Goal: Information Seeking & Learning: Learn about a topic

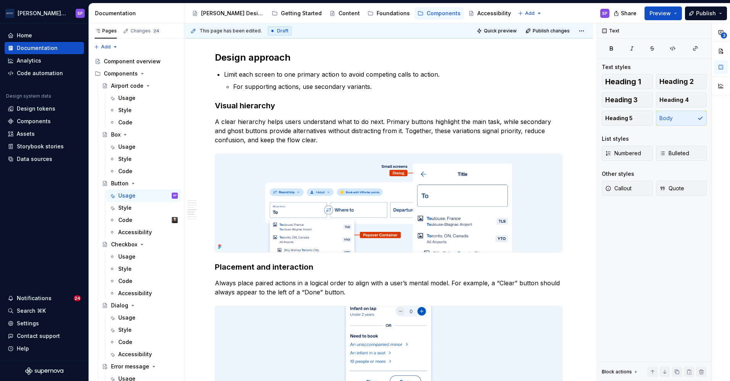
type textarea "*"
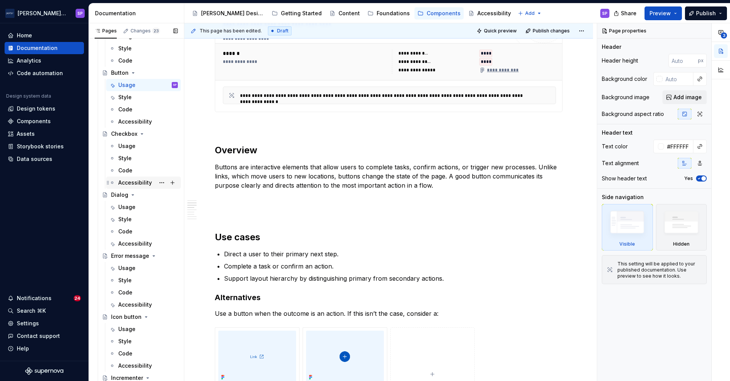
scroll to position [113, 0]
click at [129, 209] on div "Usage" at bounding box center [148, 204] width 60 height 11
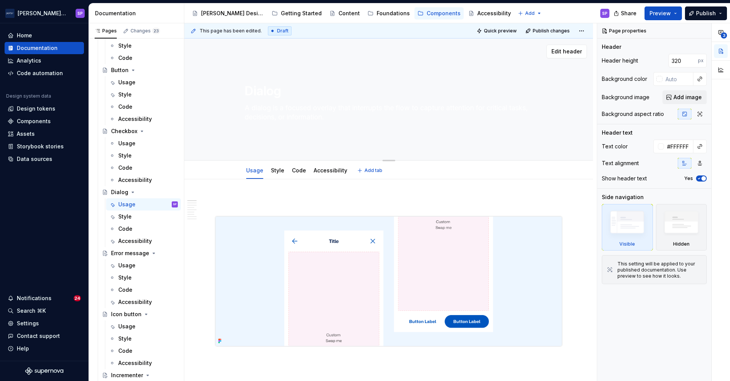
click at [287, 112] on textarea "A dialog is a focused overlay that interrupts the flow to capture attention for…" at bounding box center [387, 112] width 288 height 21
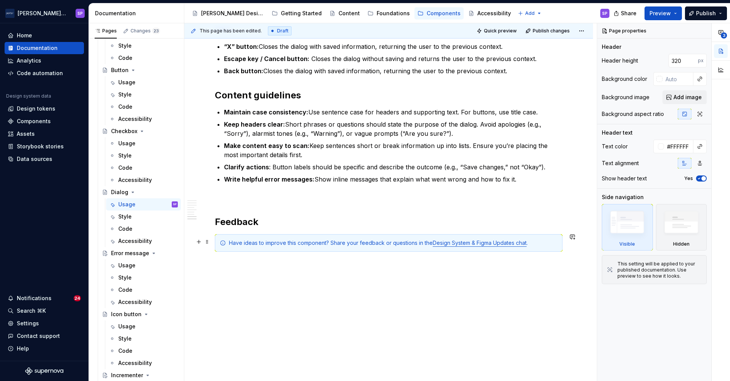
scroll to position [1024, 0]
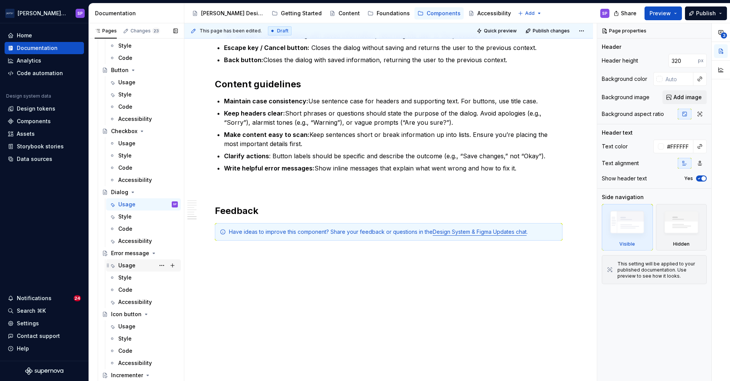
click at [122, 265] on div "Usage" at bounding box center [126, 266] width 17 height 8
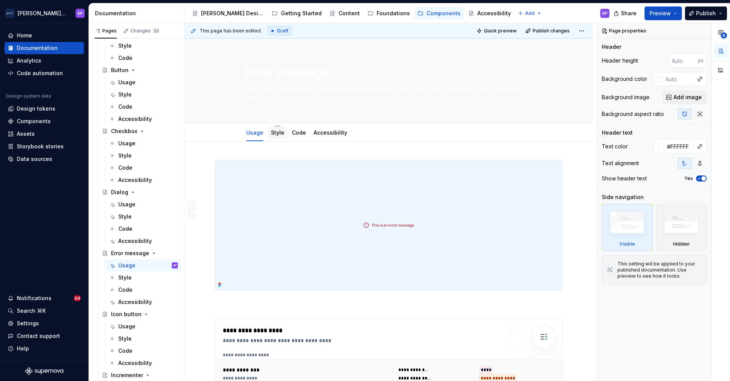
click at [270, 139] on div "Style" at bounding box center [277, 133] width 19 height 14
click at [332, 136] on div "Accessibility" at bounding box center [331, 133] width 34 height 8
click at [311, 127] on div "Accessibility" at bounding box center [331, 133] width 40 height 12
click at [314, 131] on link "Accessibility" at bounding box center [331, 132] width 34 height 6
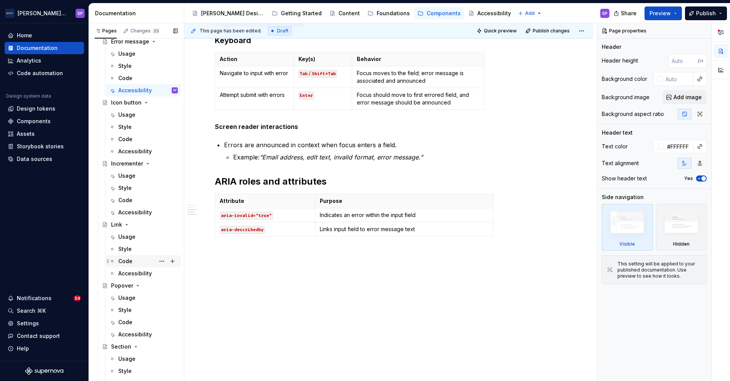
scroll to position [393, 0]
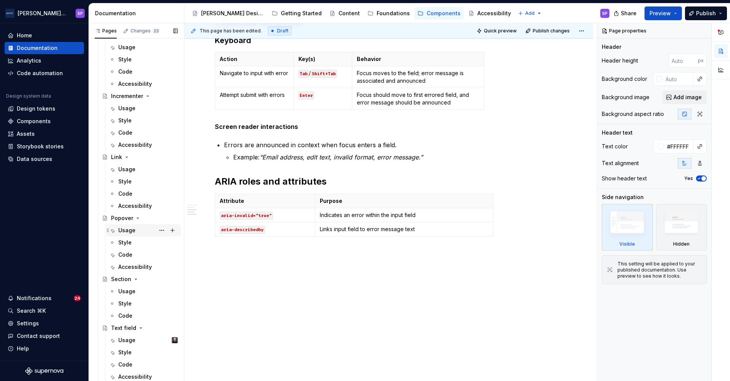
click at [127, 231] on div "Usage" at bounding box center [126, 231] width 17 height 8
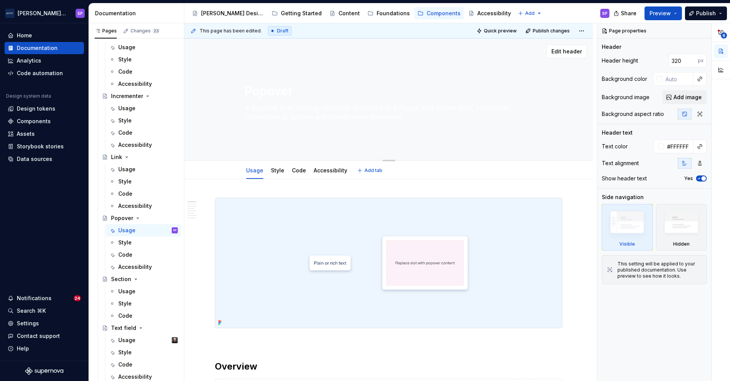
click at [291, 109] on textarea "A popover is an overlay container anchored to a trigger that shows brief, conte…" at bounding box center [387, 112] width 288 height 21
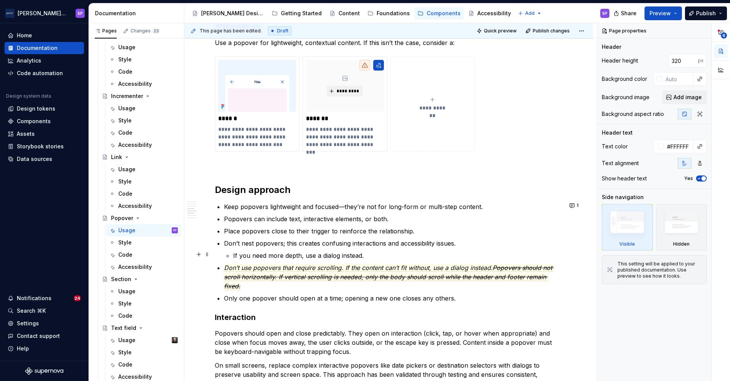
scroll to position [715, 0]
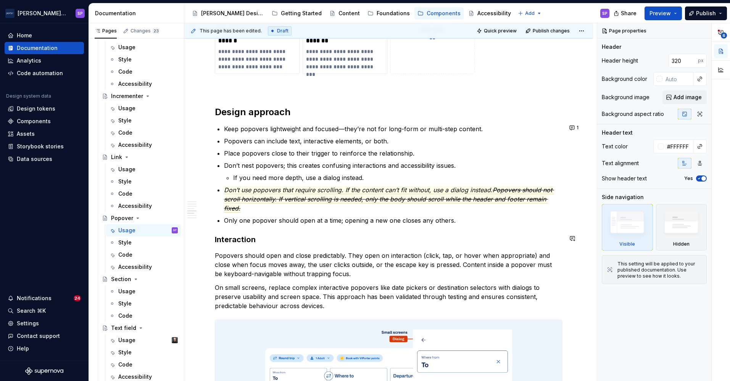
click at [280, 206] on p "Don’t use popovers that require scrolling. If the content can’t fit without, us…" at bounding box center [393, 198] width 338 height 27
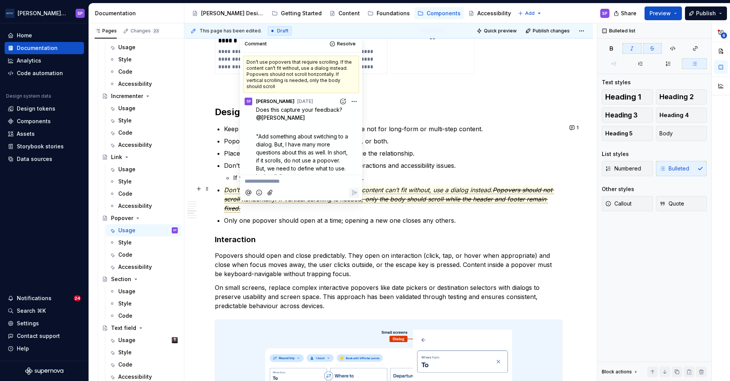
scroll to position [10, 0]
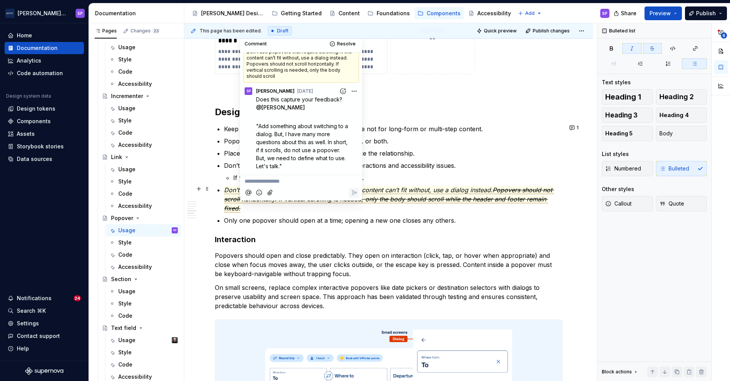
click at [269, 193] on icon "Attach files" at bounding box center [270, 193] width 8 height 8
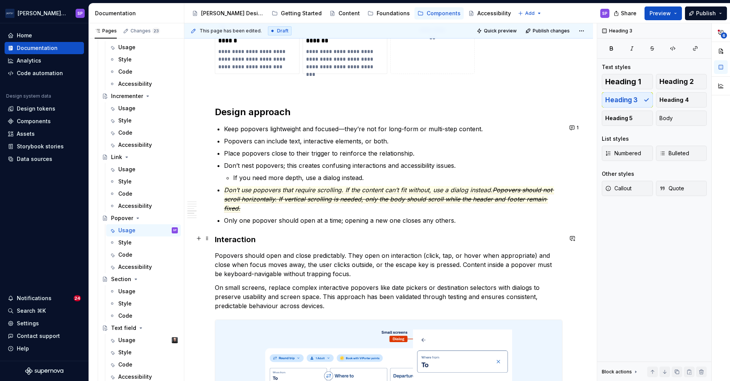
click at [317, 243] on h3 "Interaction" at bounding box center [389, 239] width 348 height 11
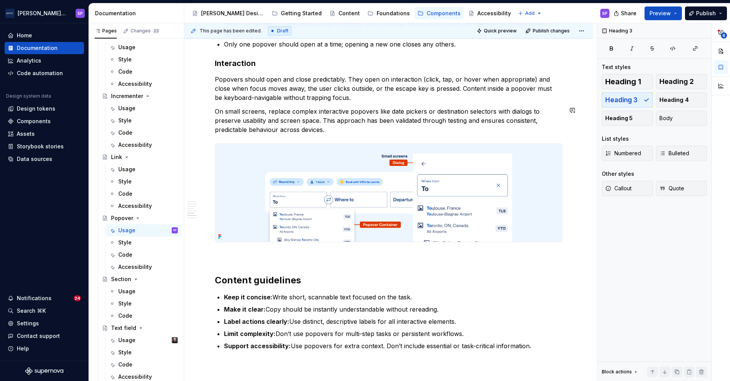
scroll to position [907, 0]
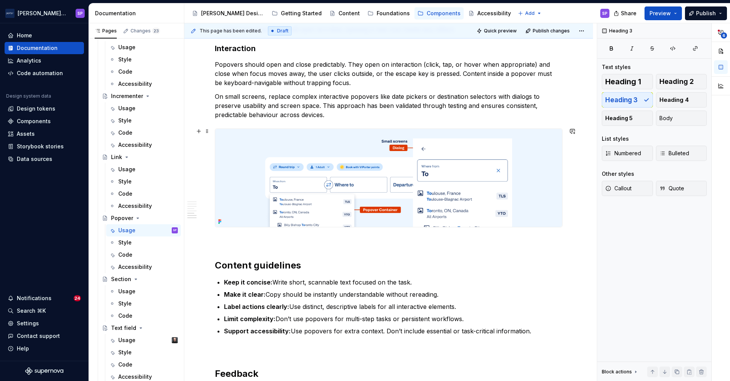
click at [420, 157] on img at bounding box center [388, 178] width 347 height 98
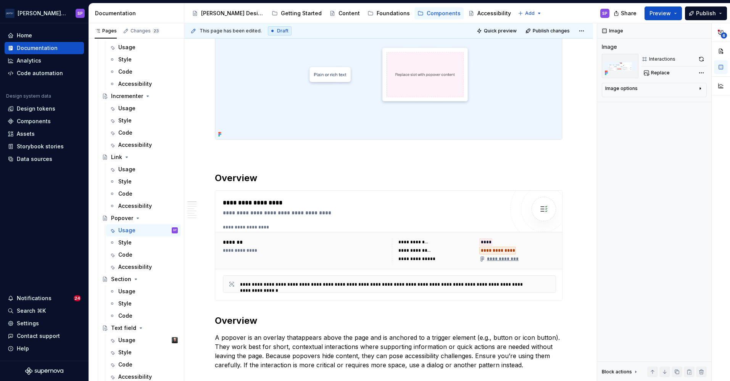
scroll to position [9, 0]
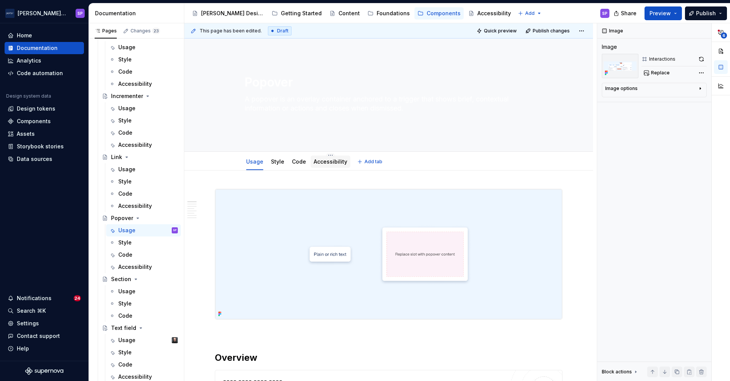
click at [319, 159] on link "Accessibility" at bounding box center [331, 161] width 34 height 6
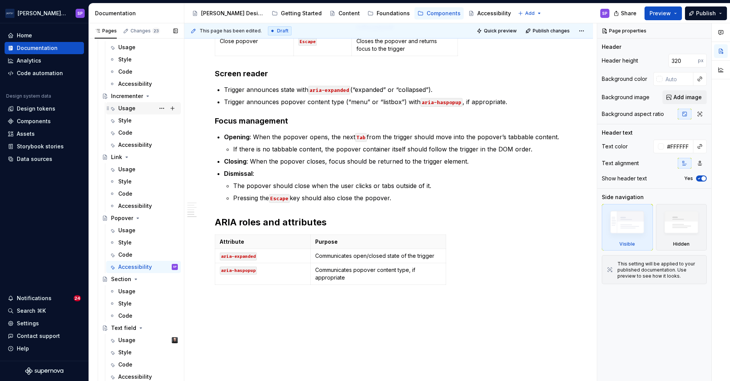
scroll to position [296, 0]
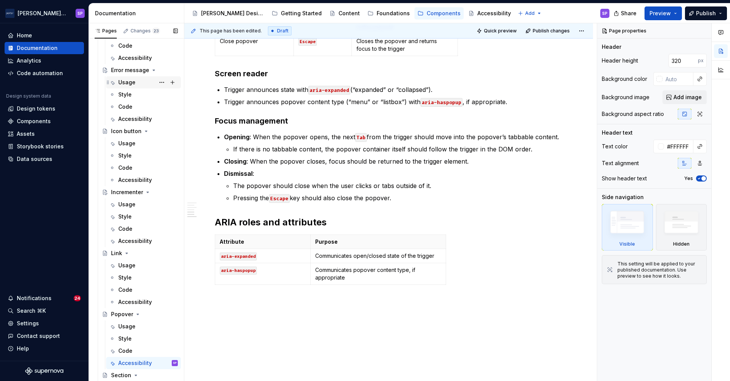
click at [126, 84] on div "Usage" at bounding box center [126, 83] width 17 height 8
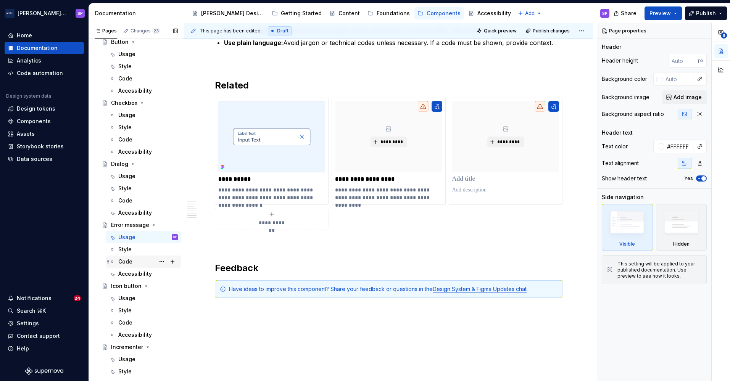
scroll to position [141, 0]
click at [127, 180] on div "Usage" at bounding box center [126, 177] width 17 height 8
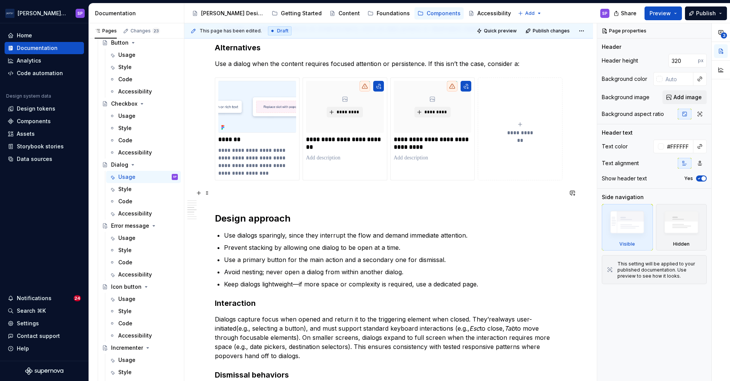
scroll to position [621, 0]
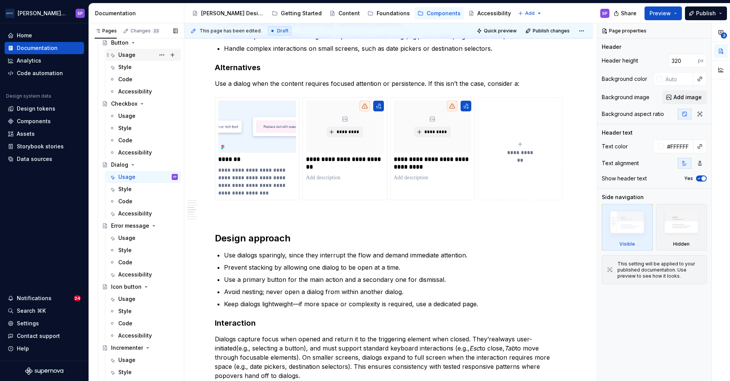
click at [127, 52] on div "Usage" at bounding box center [126, 55] width 17 height 8
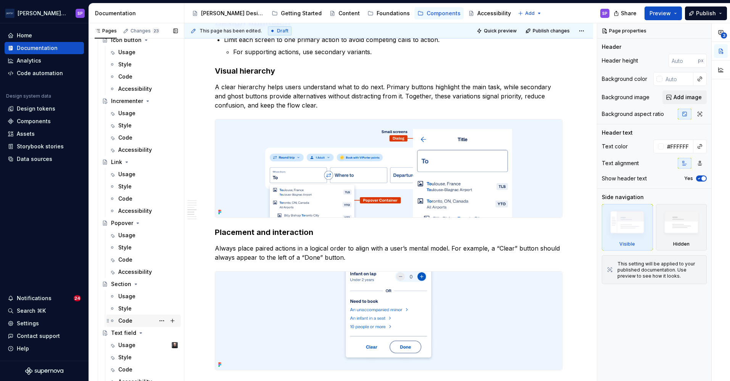
scroll to position [393, 0]
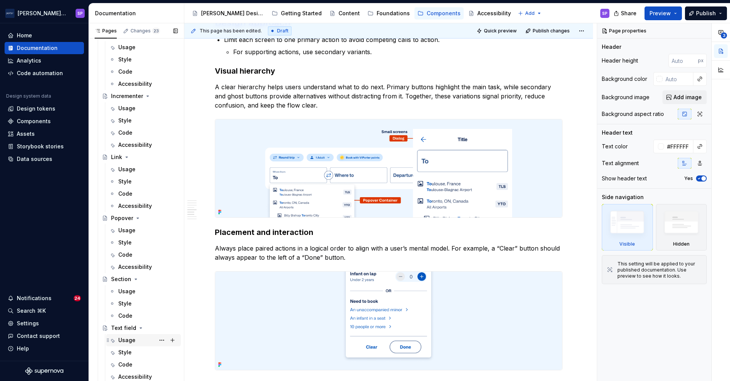
click at [127, 343] on div "Usage" at bounding box center [126, 341] width 17 height 8
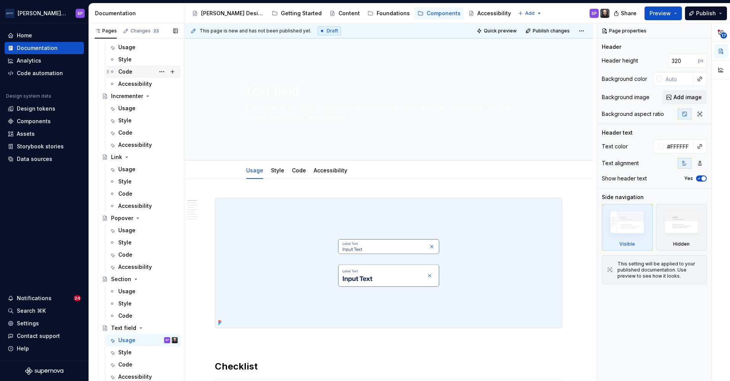
scroll to position [330, 0]
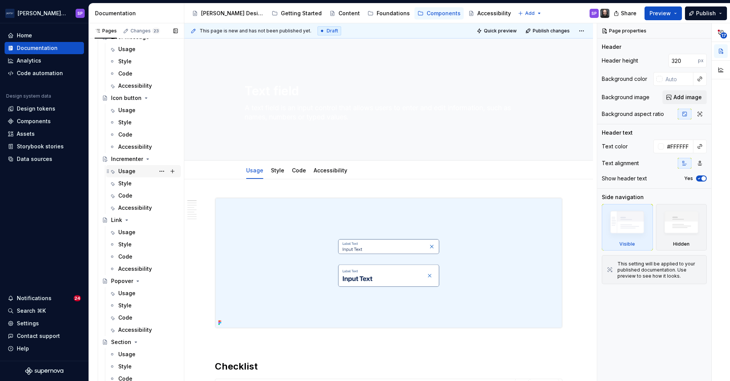
click at [132, 171] on div "Usage" at bounding box center [126, 171] width 17 height 8
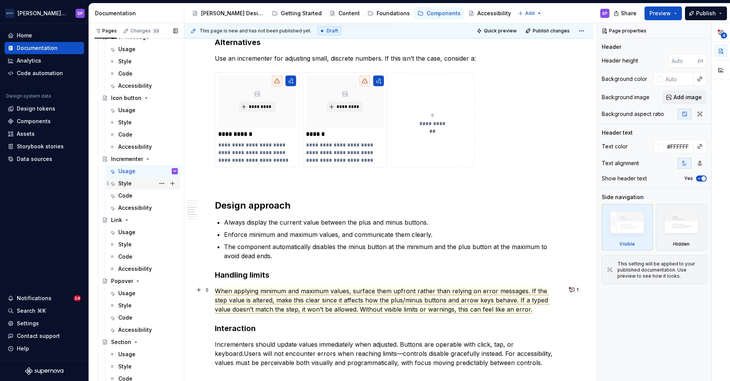
scroll to position [649, 0]
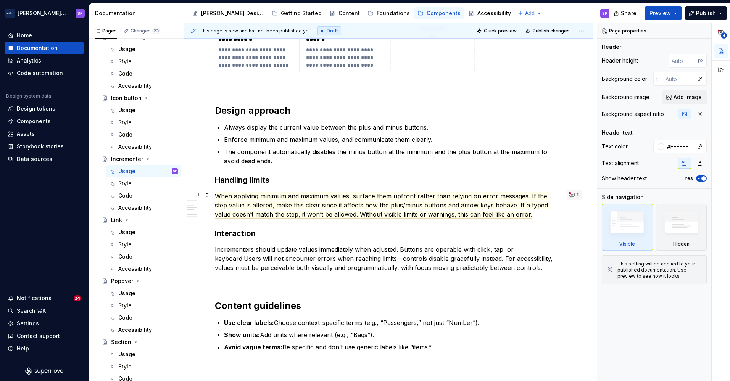
click at [568, 198] on button "1" at bounding box center [574, 195] width 15 height 11
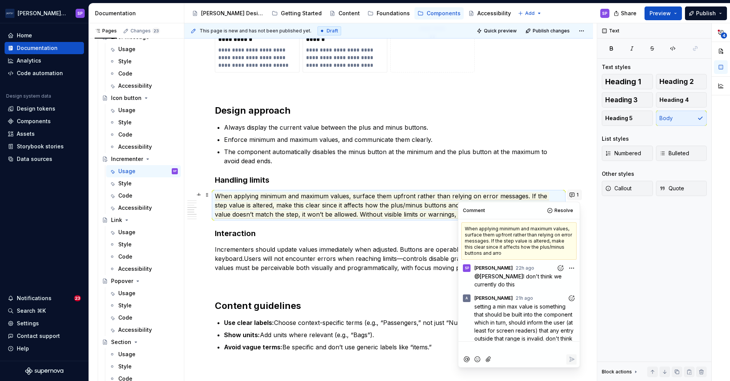
scroll to position [29, 0]
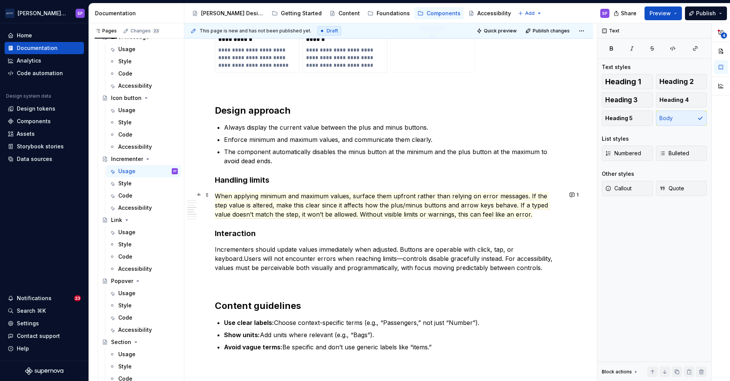
click at [383, 250] on p "Incrementers should update values immediately when adjusted. Buttons are operab…" at bounding box center [389, 258] width 348 height 27
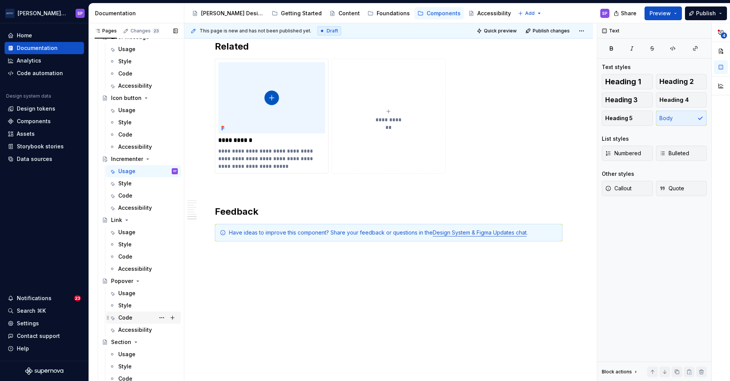
scroll to position [393, 0]
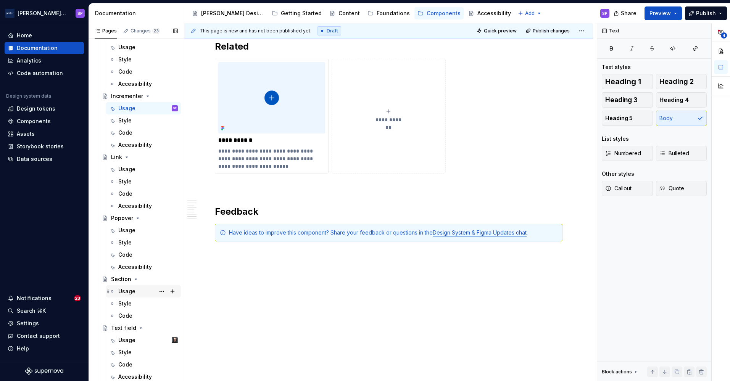
click at [128, 292] on div "Usage" at bounding box center [126, 292] width 17 height 8
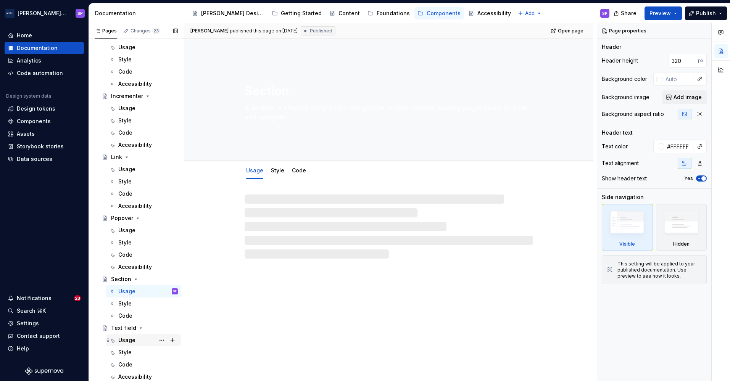
click at [114, 340] on icon "Page tree" at bounding box center [112, 340] width 6 height 6
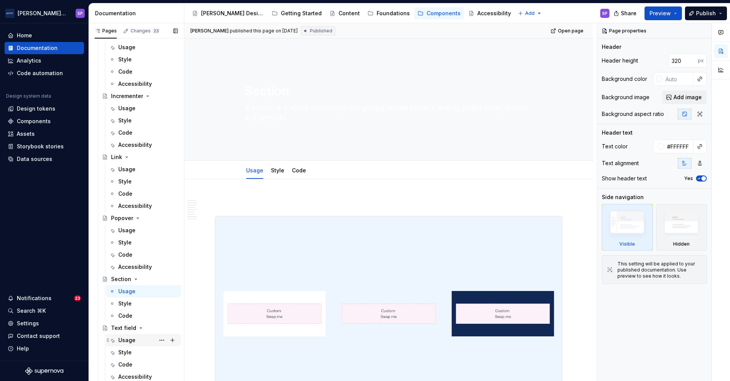
click at [114, 340] on icon "Page tree" at bounding box center [112, 340] width 6 height 6
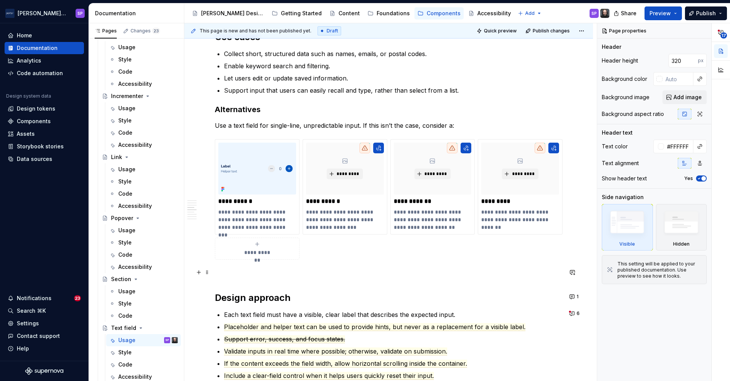
scroll to position [589, 0]
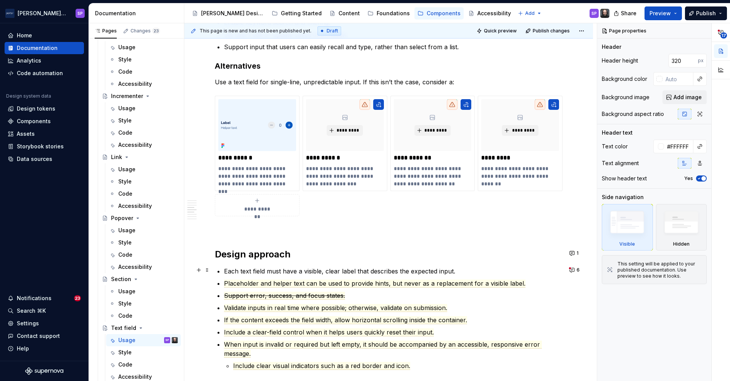
click at [373, 276] on ul "Each text field must have a visible, clear label that describes the expected in…" at bounding box center [393, 319] width 338 height 104
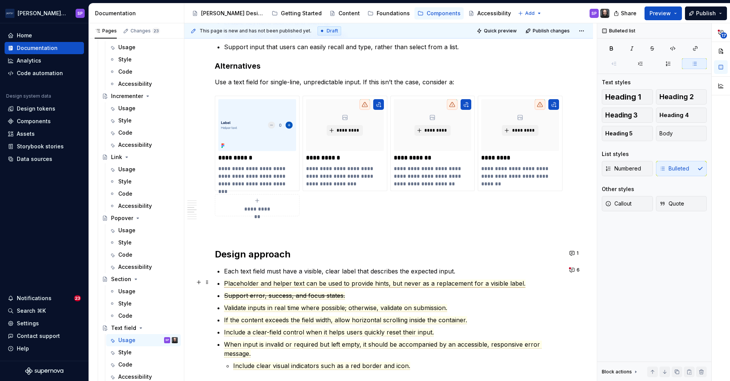
click at [373, 280] on span "Placeholder and helper text can be used to provide hints, but never as a replac…" at bounding box center [374, 284] width 301 height 8
click at [372, 284] on span "Placeholder and helper text can be used to provide hints, but never as a replac…" at bounding box center [374, 284] width 301 height 8
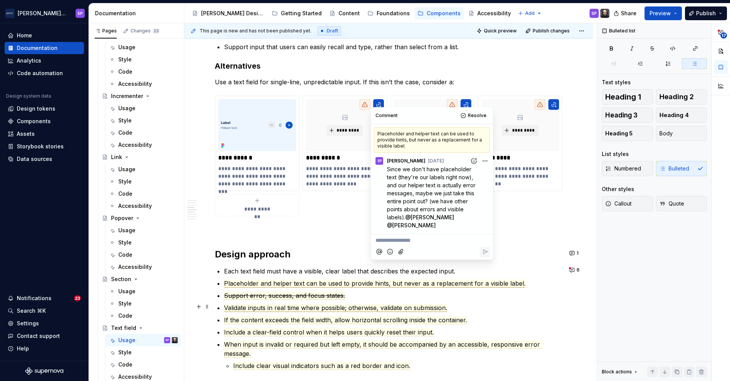
scroll to position [657, 0]
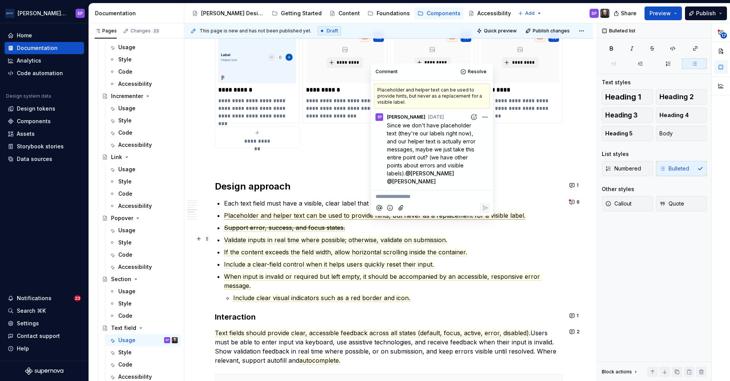
click at [291, 232] on ul "Each text field must have a visible, clear label that describes the expected in…" at bounding box center [393, 251] width 338 height 104
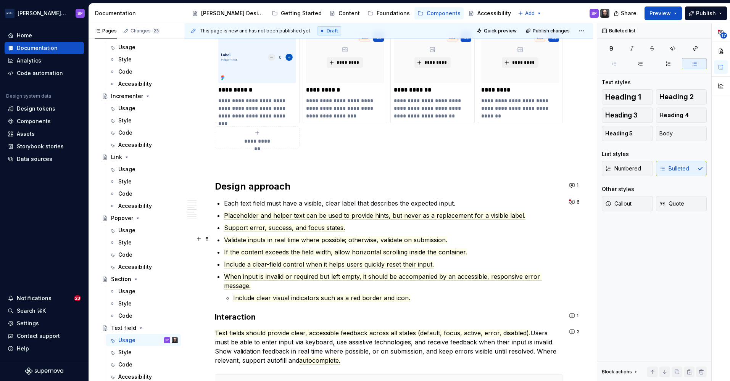
click at [308, 230] on span "Support error, success, and focus states." at bounding box center [284, 228] width 121 height 8
click at [563, 196] on div "**********" at bounding box center [388, 261] width 409 height 1478
click at [564, 198] on div "**********" at bounding box center [388, 261] width 409 height 1478
click at [573, 200] on button "6" at bounding box center [575, 202] width 16 height 11
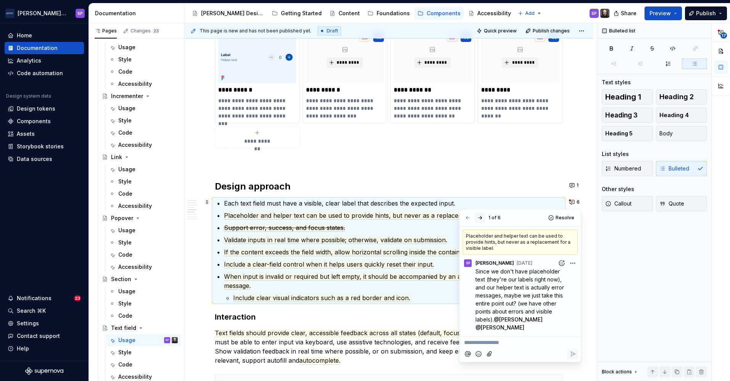
click at [481, 214] on button "button" at bounding box center [480, 218] width 11 height 11
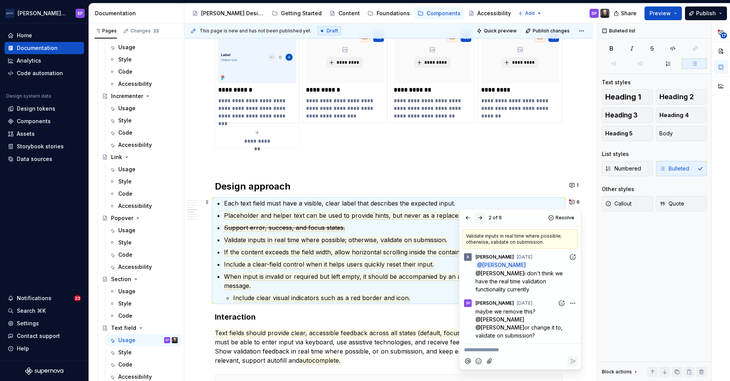
click at [481, 214] on button "button" at bounding box center [480, 218] width 11 height 11
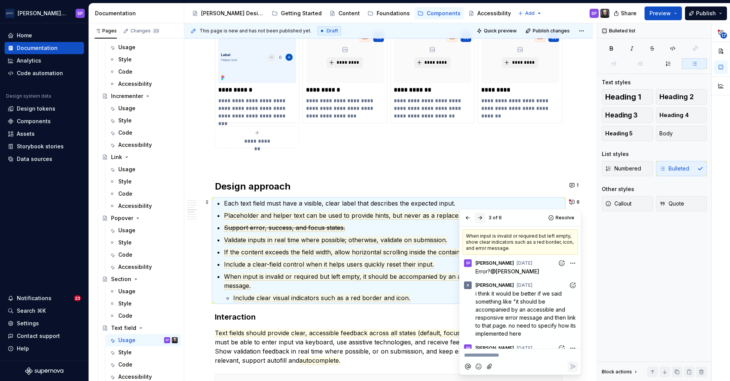
scroll to position [55, 0]
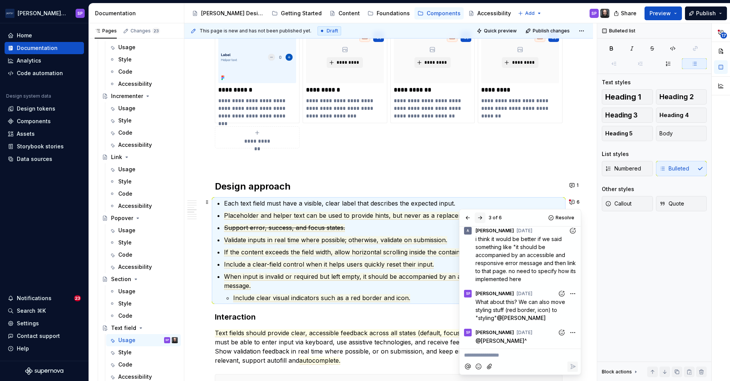
click at [481, 214] on button "button" at bounding box center [480, 218] width 11 height 11
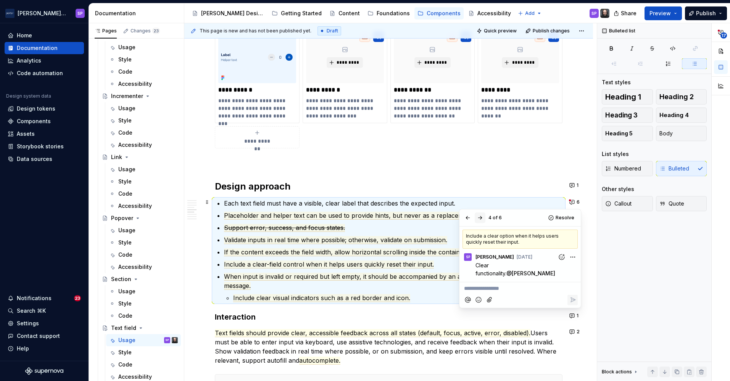
click at [481, 214] on button "button" at bounding box center [480, 218] width 11 height 11
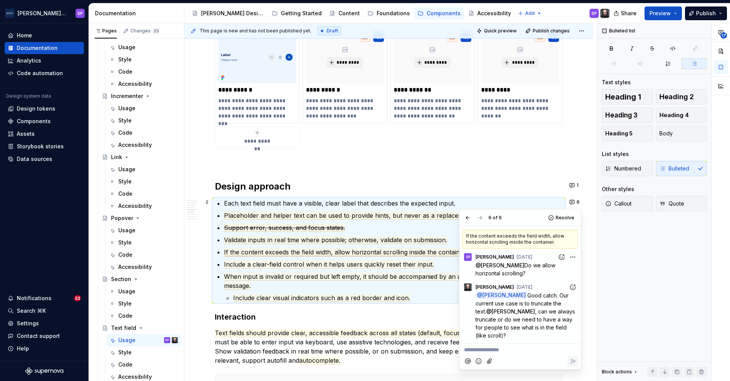
click at [407, 251] on span "If the content exceeds the field width, allow horizontal scrolling inside the c…" at bounding box center [345, 252] width 243 height 8
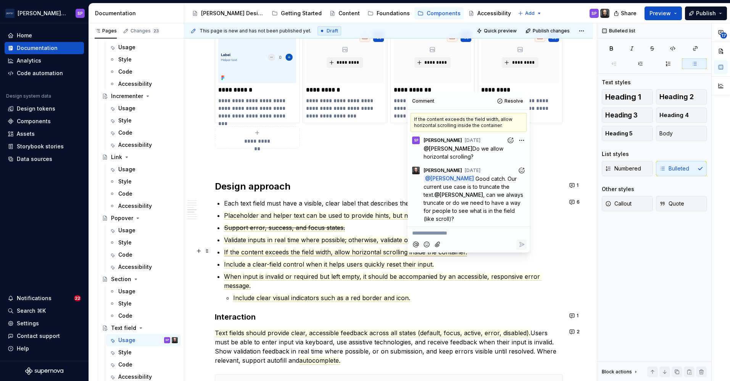
scroll to position [765, 0]
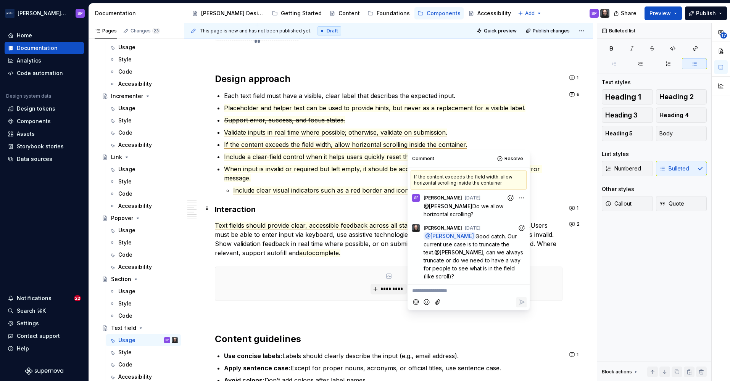
click at [286, 211] on h3 "Interaction" at bounding box center [389, 209] width 348 height 11
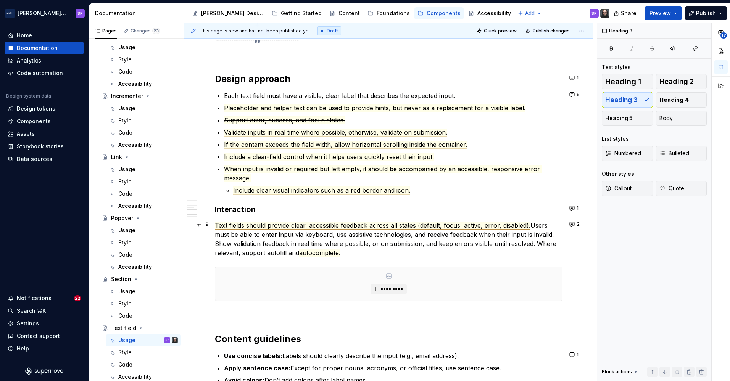
click at [293, 226] on span "Text fields should provide clear, accessible feedback across all states (defaul…" at bounding box center [373, 226] width 316 height 8
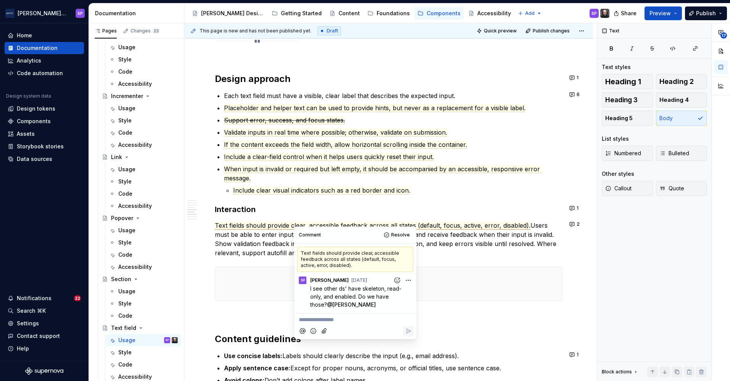
scroll to position [776, 0]
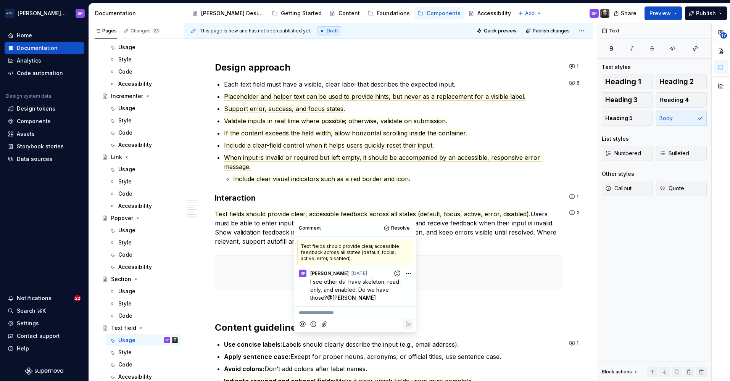
click at [264, 230] on p "Text fields should provide clear, accessible feedback across all states (defaul…" at bounding box center [389, 227] width 348 height 37
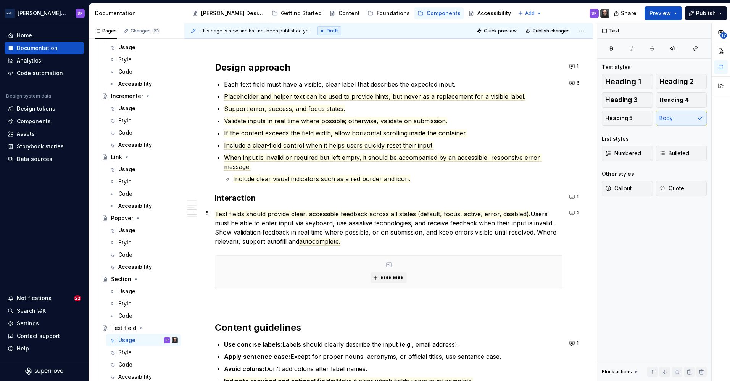
click at [297, 239] on p "Text fields should provide clear, accessible feedback across all states (defaul…" at bounding box center [389, 227] width 348 height 37
click at [306, 241] on span "autocomplete." at bounding box center [319, 242] width 41 height 8
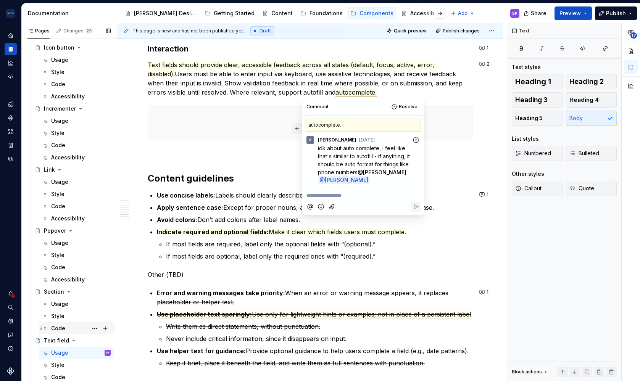
scroll to position [393, 0]
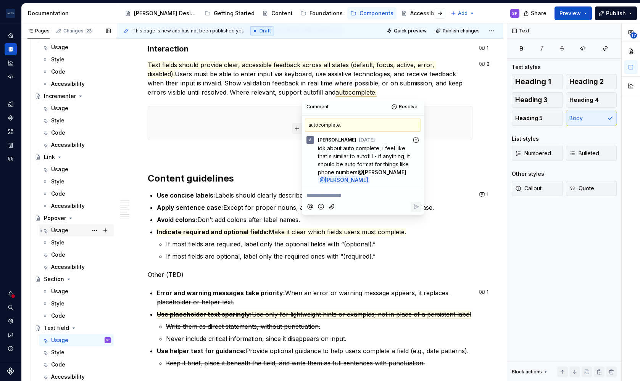
click at [64, 229] on div "Usage" at bounding box center [59, 231] width 17 height 8
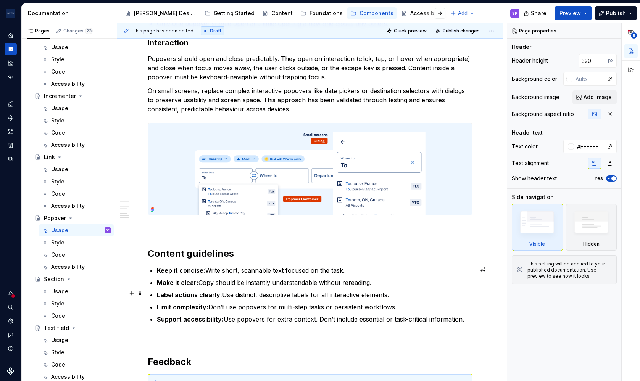
scroll to position [792, 0]
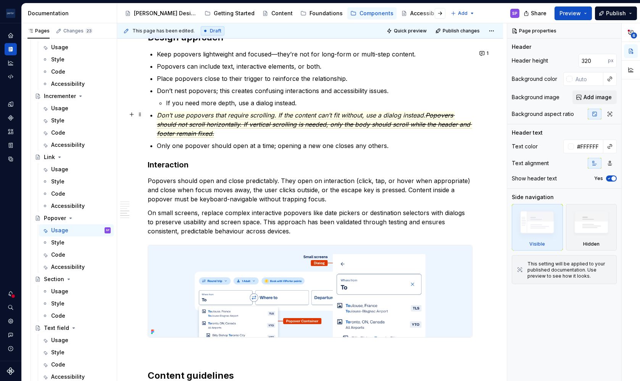
click at [213, 127] on span "Popovers should not scroll horizontally. If vertical scrolling is needed, only …" at bounding box center [314, 124] width 315 height 26
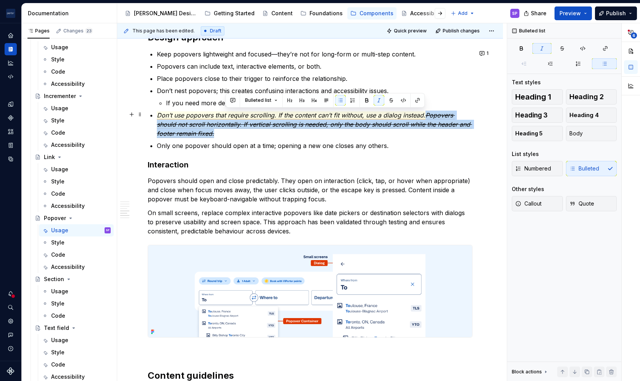
drag, startPoint x: 340, startPoint y: 130, endPoint x: 424, endPoint y: 112, distance: 86.0
click at [424, 112] on p "Don’t use popovers that require scrolling. If the content can’t fit without, us…" at bounding box center [315, 124] width 316 height 27
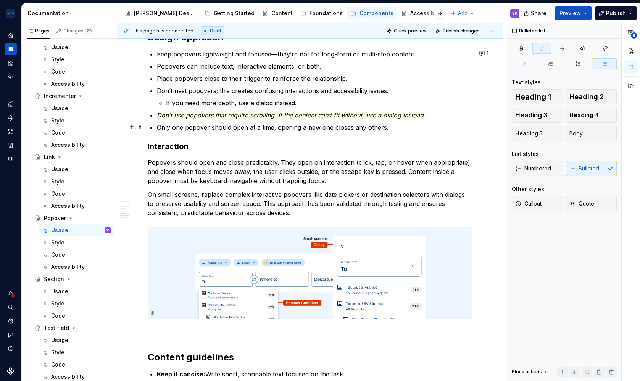
click at [403, 119] on ul "Keep popovers lightweight and focused—they’re not for long-form or multi-step c…" at bounding box center [315, 91] width 316 height 82
click at [376, 111] on span "Don’t use popovers that require scrolling. If the content can’t fit without, us…" at bounding box center [291, 115] width 269 height 8
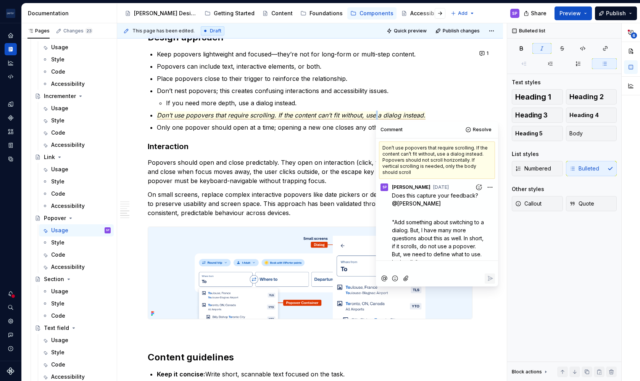
click at [376, 111] on span "Don’t use popovers that require scrolling. If the content can’t fit without, us…" at bounding box center [291, 115] width 269 height 8
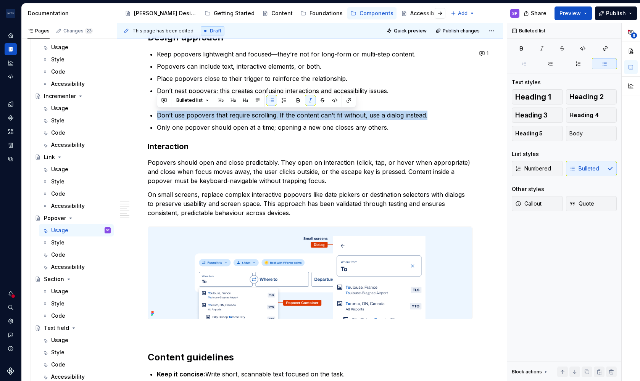
click at [388, 116] on span "Don’t use popovers that require scrolling. If the content can’t fit without, us…" at bounding box center [292, 115] width 271 height 8
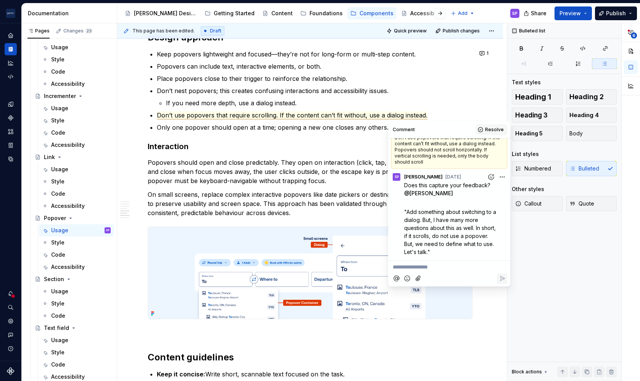
click at [494, 134] on button "Resolve" at bounding box center [491, 129] width 32 height 11
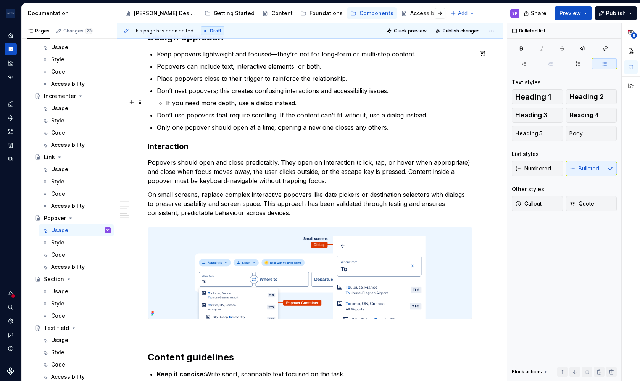
click at [420, 106] on p "If you need more depth, use a dialog instead." at bounding box center [319, 102] width 306 height 9
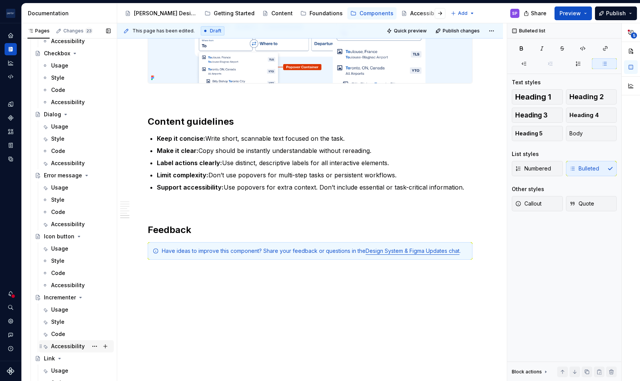
scroll to position [111, 0]
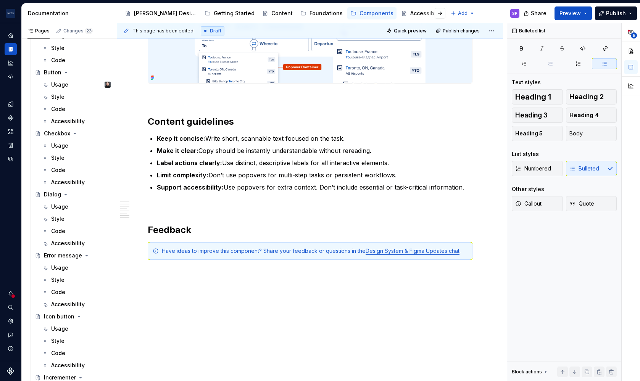
click at [58, 82] on div "Usage" at bounding box center [59, 85] width 17 height 8
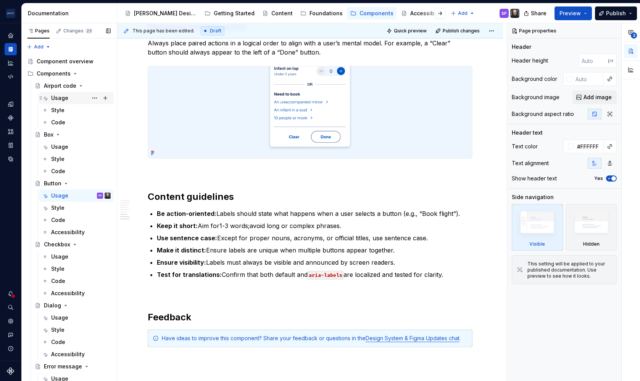
click at [58, 100] on div "Usage" at bounding box center [59, 98] width 17 height 8
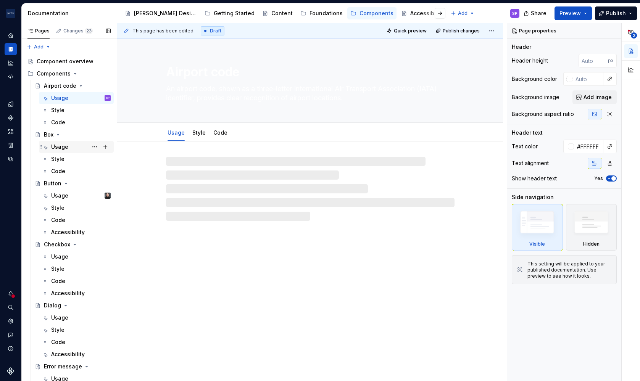
click at [63, 151] on div "Usage" at bounding box center [81, 147] width 60 height 11
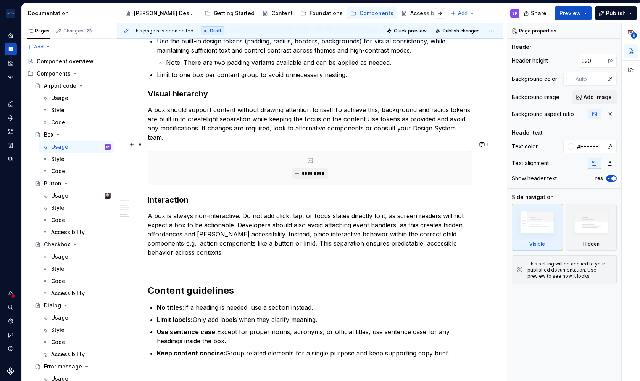
scroll to position [878, 0]
click at [487, 145] on button "1" at bounding box center [484, 143] width 15 height 11
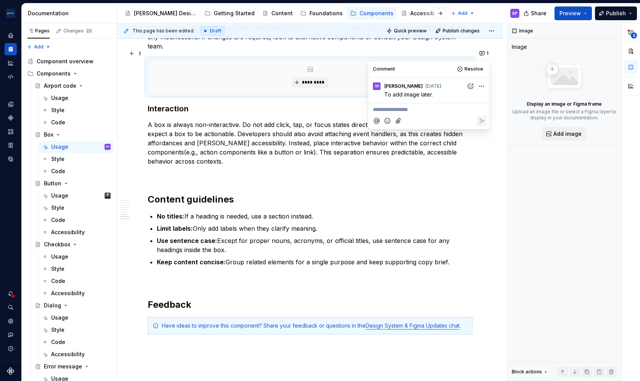
scroll to position [968, 0]
click at [64, 195] on div "Usage" at bounding box center [59, 196] width 17 height 8
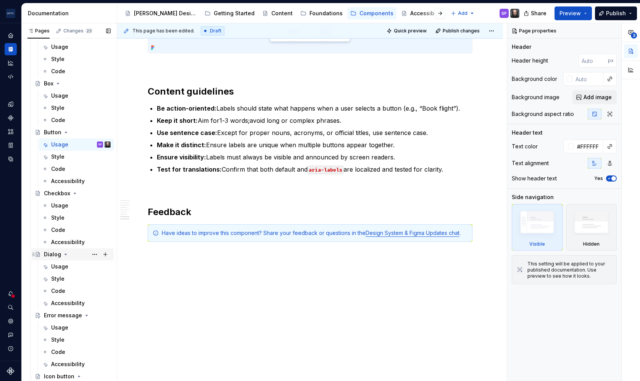
scroll to position [52, 0]
click at [62, 204] on div "Usage" at bounding box center [59, 205] width 17 height 8
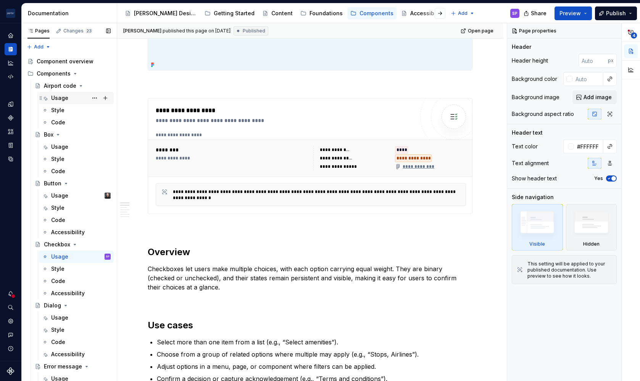
click at [64, 100] on div "Usage" at bounding box center [59, 98] width 17 height 8
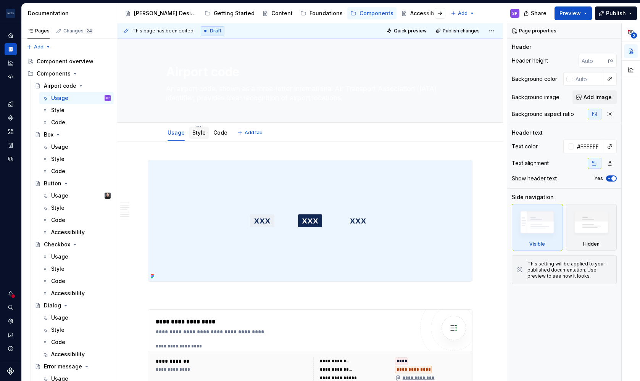
click at [195, 130] on link "Style" at bounding box center [198, 132] width 13 height 6
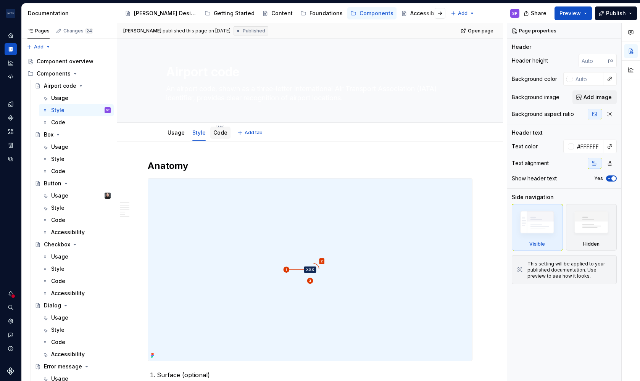
click at [214, 138] on div "Code" at bounding box center [220, 133] width 20 height 12
click at [218, 135] on link "Code" at bounding box center [220, 132] width 14 height 6
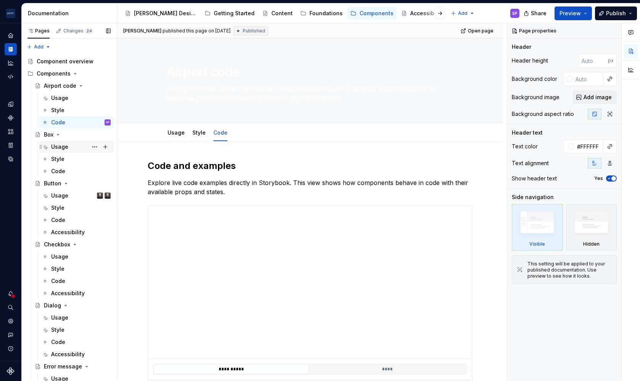
click at [66, 150] on div "Usage" at bounding box center [59, 147] width 17 height 8
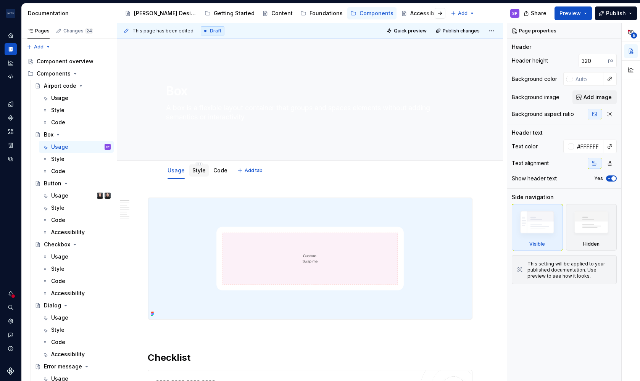
click at [195, 174] on div "Style" at bounding box center [198, 171] width 13 height 8
click at [195, 169] on link "Style" at bounding box center [198, 170] width 13 height 6
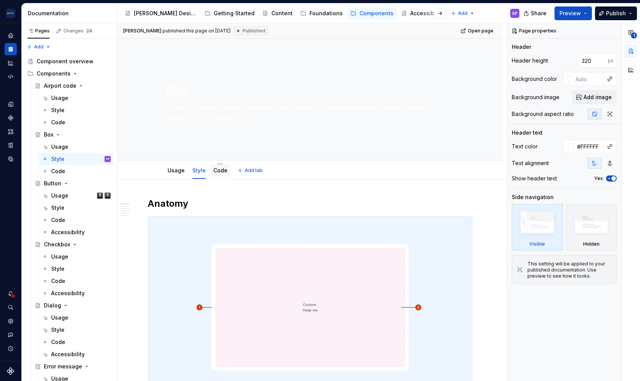
click at [216, 167] on link "Code" at bounding box center [220, 170] width 14 height 6
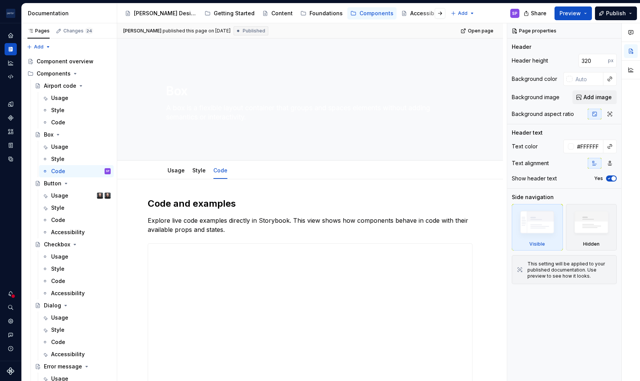
scroll to position [139, 0]
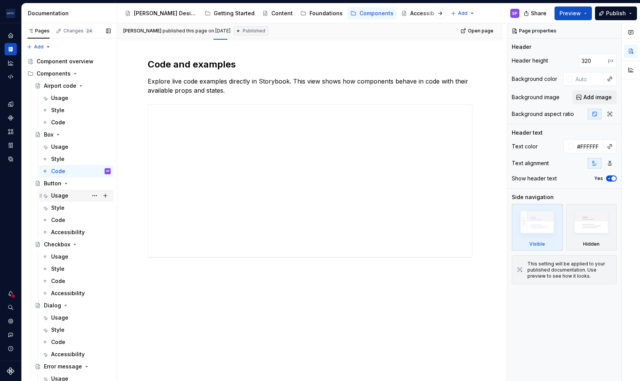
click at [61, 197] on div "Usage" at bounding box center [59, 196] width 17 height 8
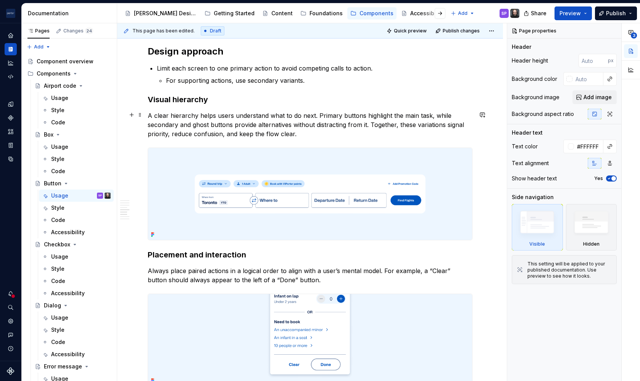
scroll to position [712, 0]
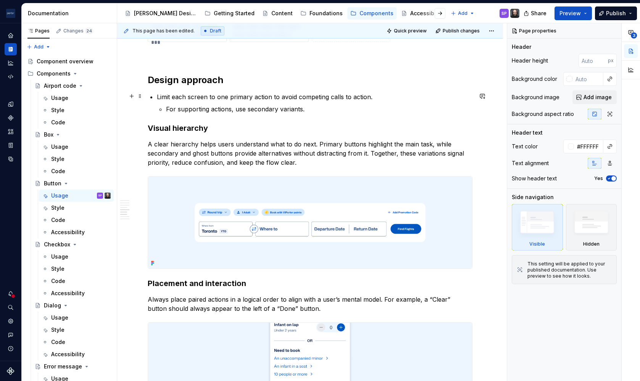
click at [282, 96] on p "Limit each screen to one primary action to avoid competing calls to action." at bounding box center [315, 96] width 316 height 9
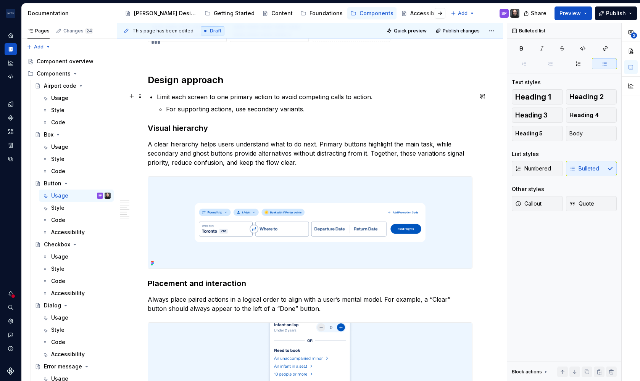
click at [282, 96] on p "Limit each screen to one primary action to avoid competing calls to action." at bounding box center [315, 96] width 316 height 9
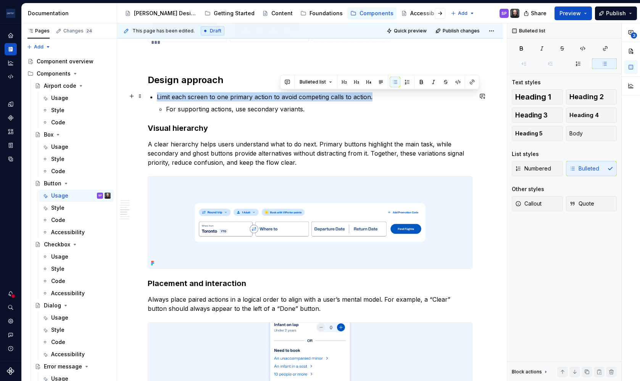
click at [282, 96] on p "Limit each screen to one primary action to avoid competing calls to action." at bounding box center [315, 96] width 316 height 9
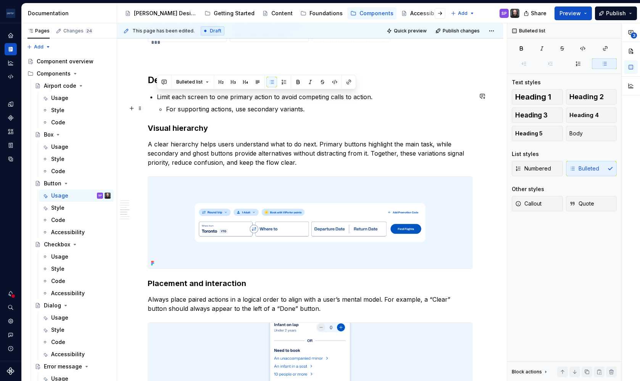
click at [278, 113] on div "**********" at bounding box center [310, 30] width 325 height 1183
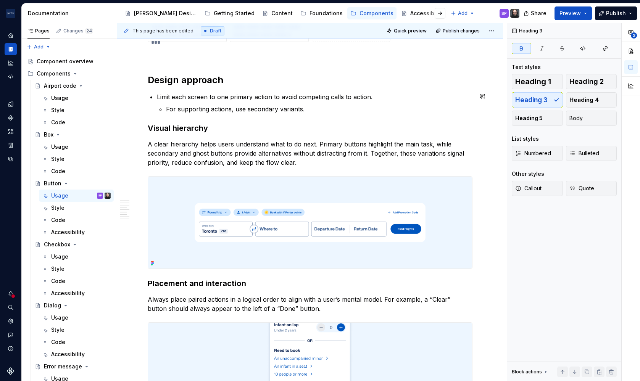
click at [330, 113] on div "**********" at bounding box center [310, 30] width 325 height 1183
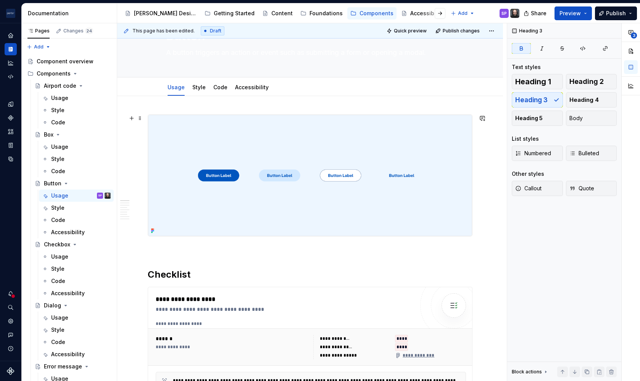
scroll to position [0, 0]
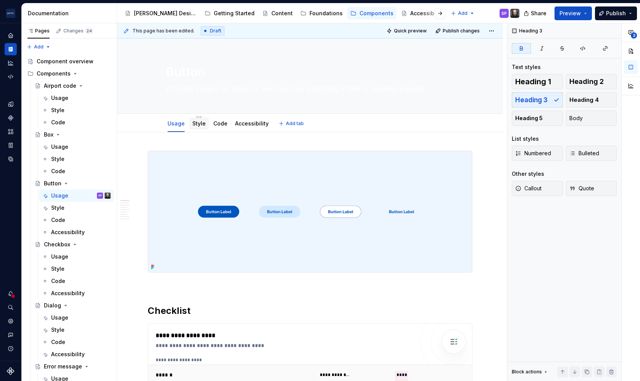
click at [198, 121] on link "Style" at bounding box center [198, 123] width 13 height 6
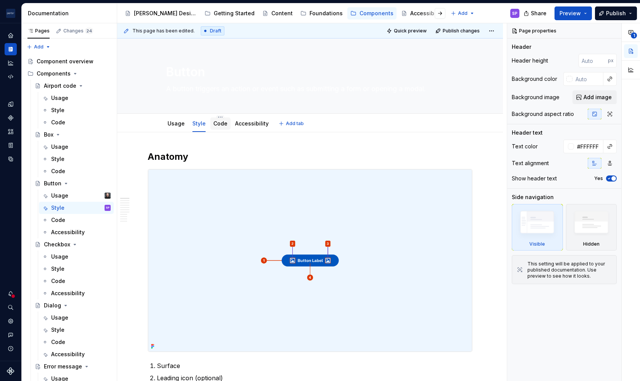
click at [219, 125] on link "Code" at bounding box center [220, 123] width 14 height 6
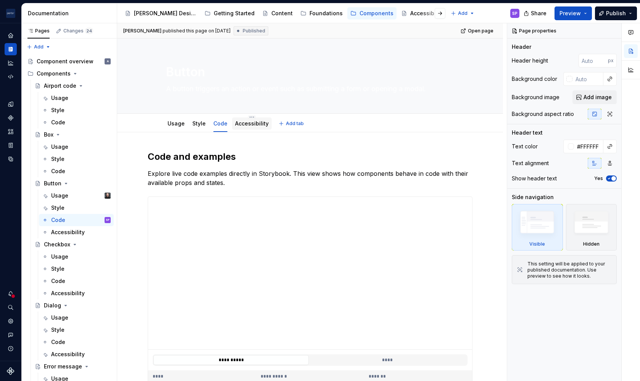
click at [241, 125] on link "Accessibility" at bounding box center [252, 123] width 34 height 6
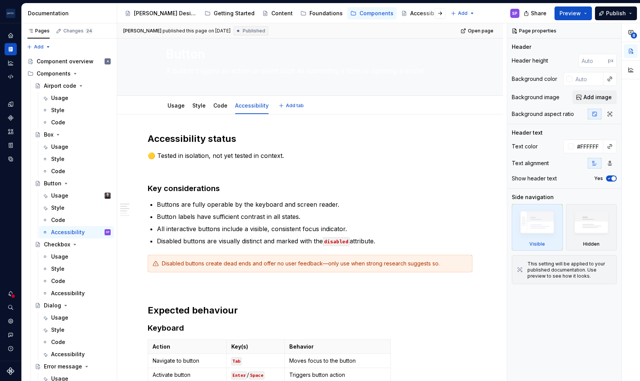
type textarea "*"
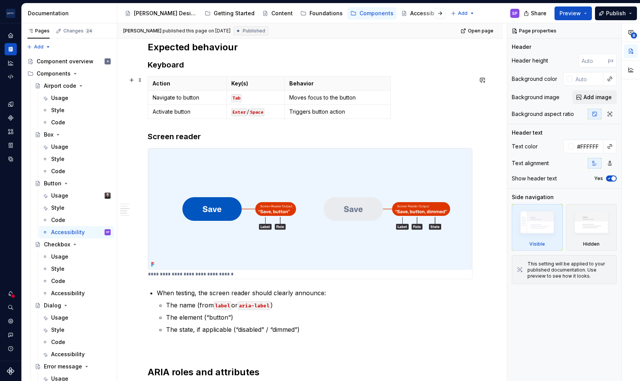
scroll to position [282, 0]
click at [222, 135] on h3 "Screen reader" at bounding box center [310, 136] width 325 height 11
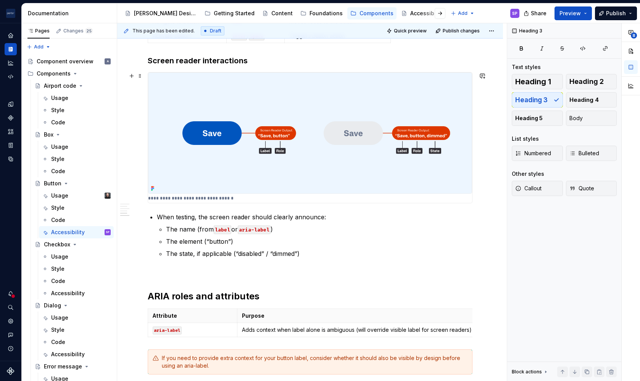
scroll to position [358, 0]
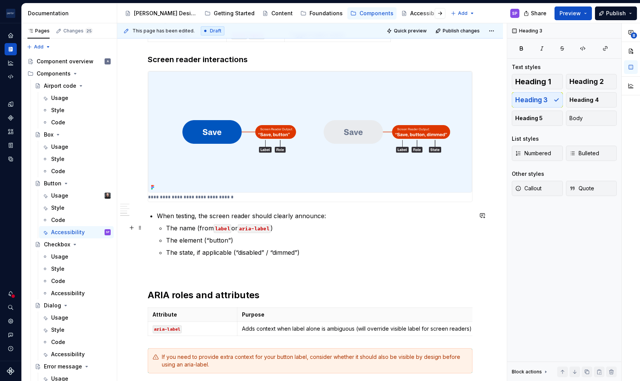
click at [307, 228] on p "The name (from label or aria-label )" at bounding box center [319, 228] width 306 height 9
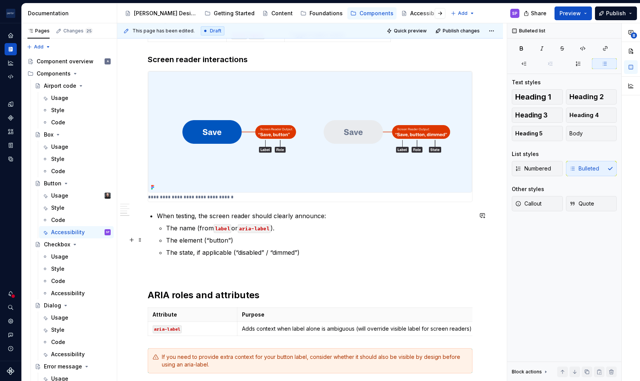
click at [309, 238] on p "The element (“button”)" at bounding box center [319, 240] width 306 height 9
click at [319, 247] on ul "The name (from label or aria-label ). The element (“button”). The state, if app…" at bounding box center [319, 241] width 306 height 34
click at [318, 253] on p "The state, if applicable (“disabled” / “dimmed”)" at bounding box center [319, 252] width 306 height 9
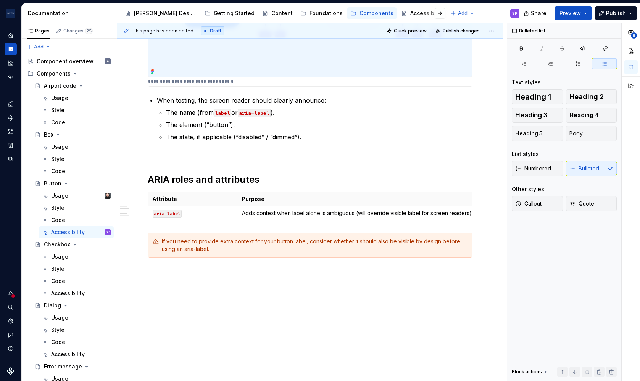
scroll to position [0, 0]
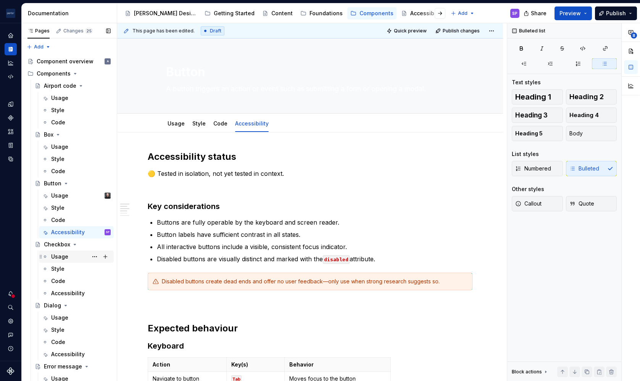
click at [60, 256] on div "Usage" at bounding box center [59, 257] width 17 height 8
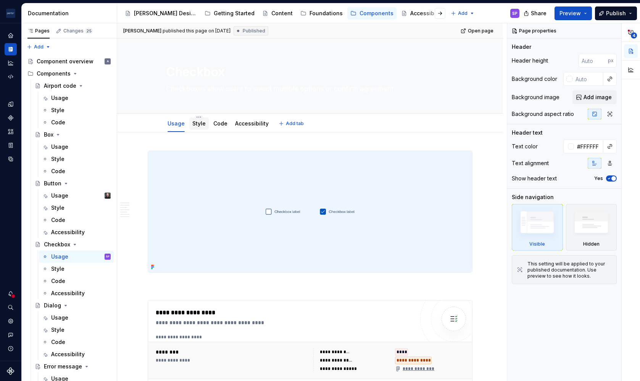
click at [192, 128] on div "Style" at bounding box center [198, 123] width 13 height 9
click at [218, 127] on div "Code" at bounding box center [220, 123] width 14 height 9
click at [194, 124] on link "Style" at bounding box center [198, 123] width 13 height 6
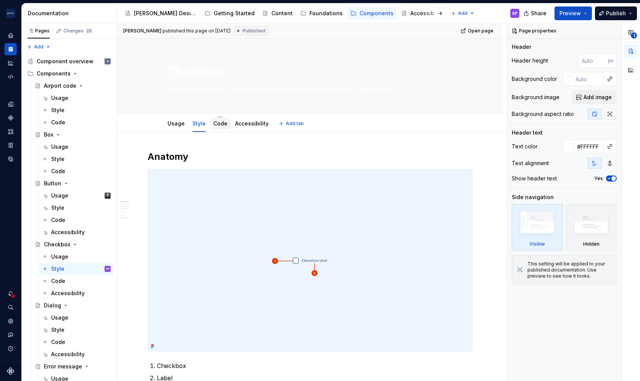
click at [216, 122] on link "Code" at bounding box center [220, 123] width 14 height 6
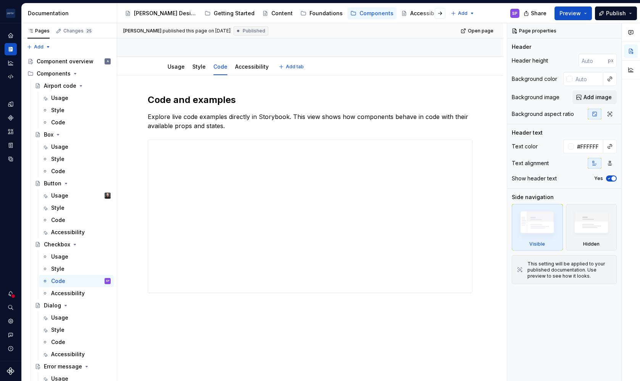
scroll to position [57, 0]
click at [252, 65] on link "Accessibility" at bounding box center [252, 66] width 34 height 6
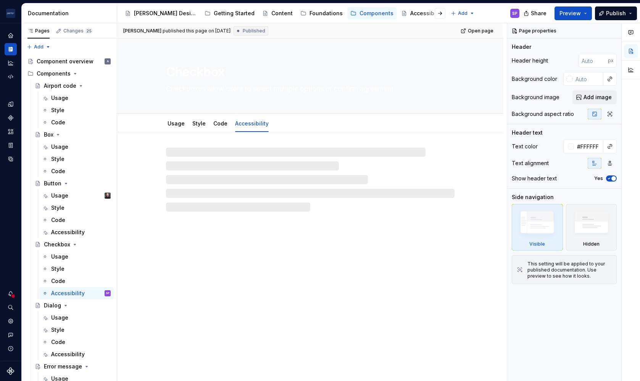
type textarea "*"
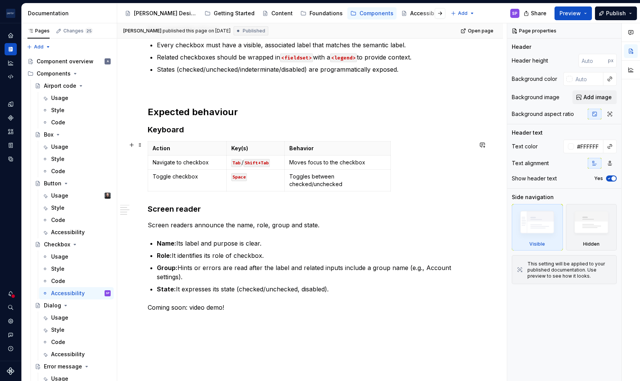
scroll to position [164, 0]
click at [343, 220] on p "Screen readers announce the name, role, group and state." at bounding box center [310, 224] width 325 height 9
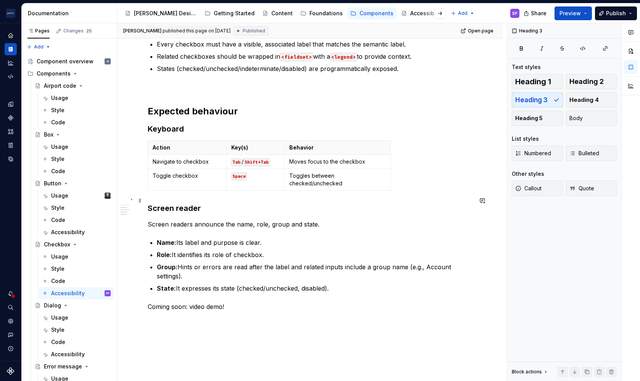
click at [283, 204] on h3 "Screen reader" at bounding box center [310, 208] width 325 height 11
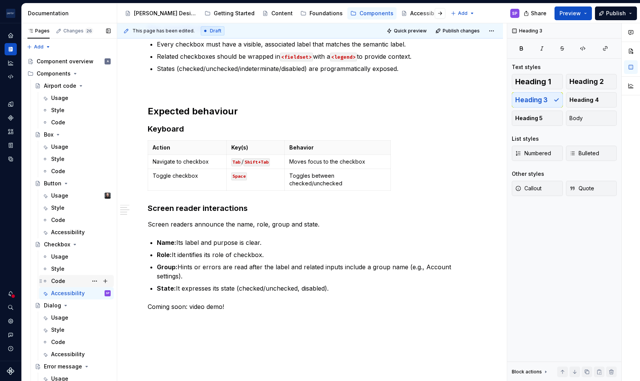
scroll to position [53, 0]
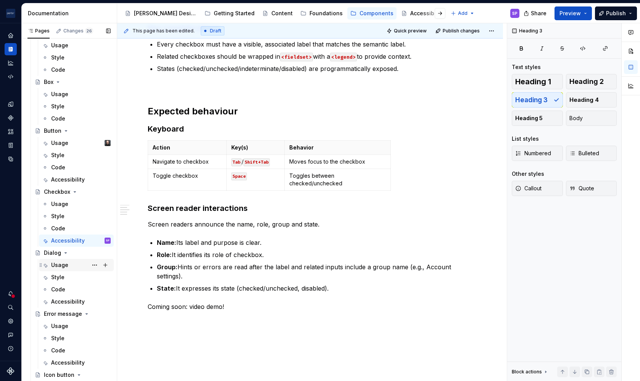
click at [64, 264] on div "Usage" at bounding box center [59, 265] width 17 height 8
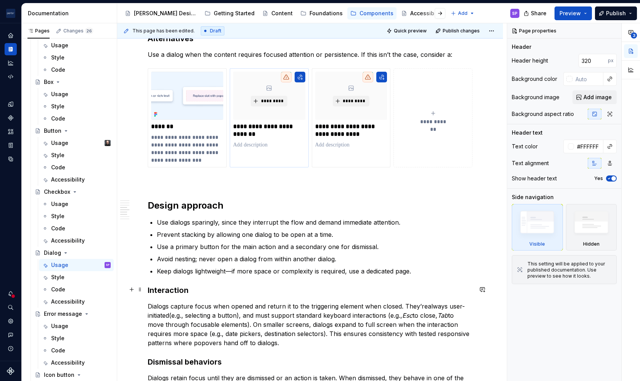
scroll to position [648, 0]
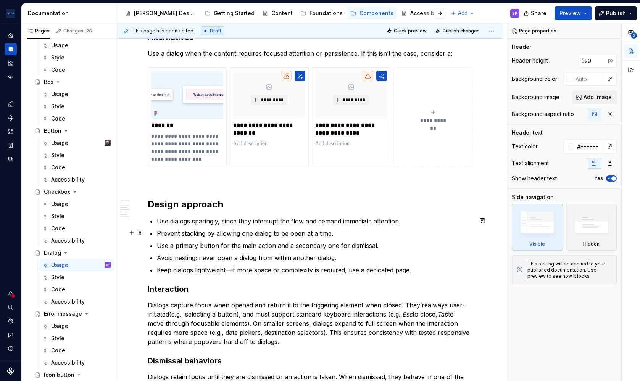
click at [217, 231] on p "Prevent stacking by allowing one dialog to be open at a time." at bounding box center [315, 233] width 316 height 9
type textarea "*"
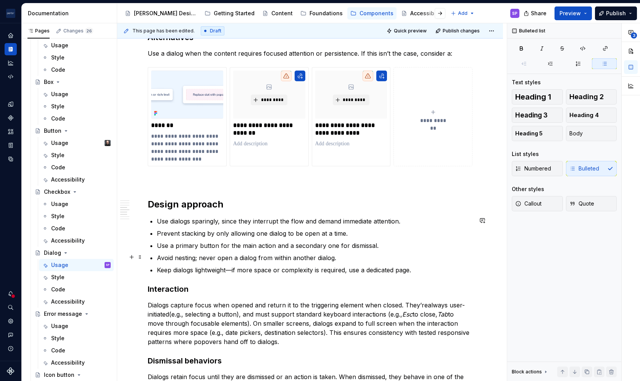
click at [244, 253] on p "Avoid nesting; never open a dialog from within another dialog." at bounding box center [315, 257] width 316 height 9
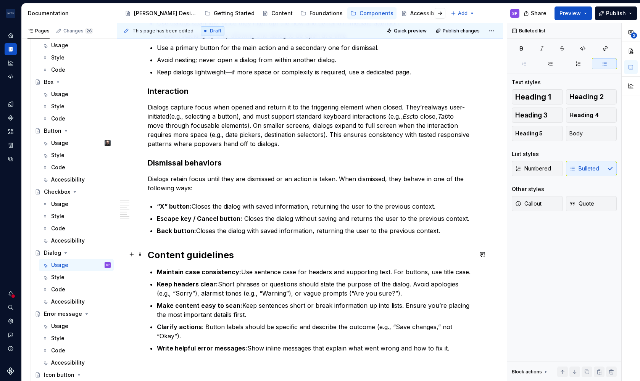
scroll to position [860, 0]
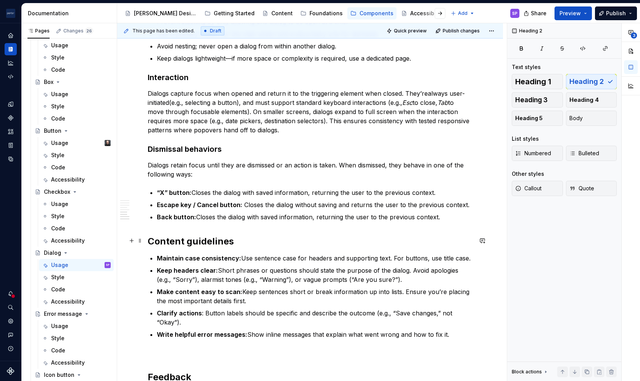
click at [148, 243] on h2 "Content guidelines" at bounding box center [310, 241] width 325 height 12
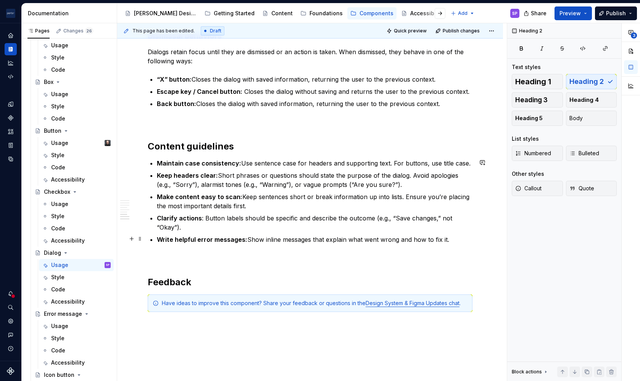
scroll to position [974, 0]
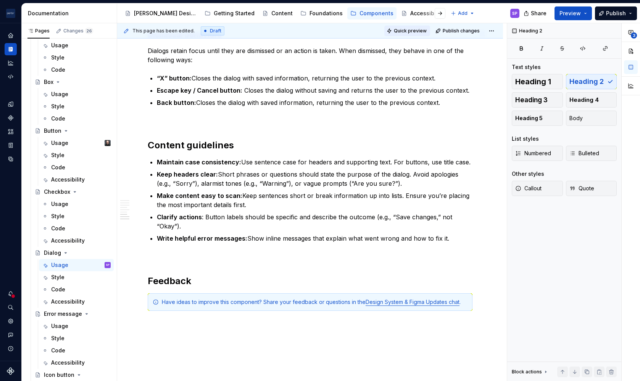
click at [398, 30] on span "Quick preview" at bounding box center [410, 31] width 33 height 6
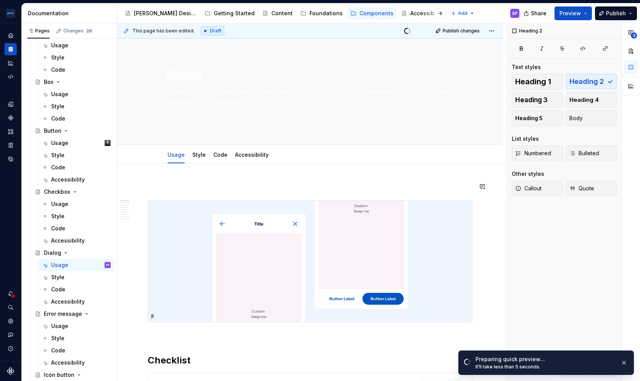
scroll to position [0, 0]
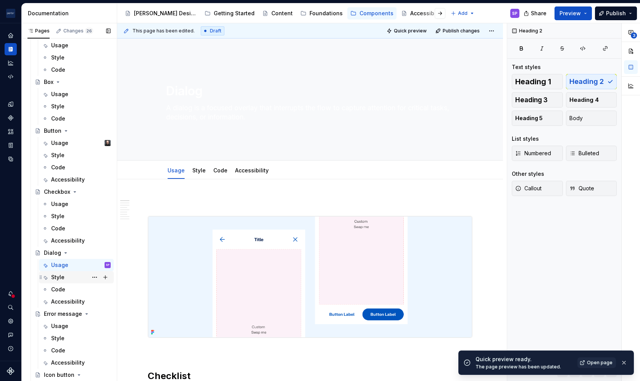
click at [60, 275] on div "Style" at bounding box center [57, 278] width 13 height 8
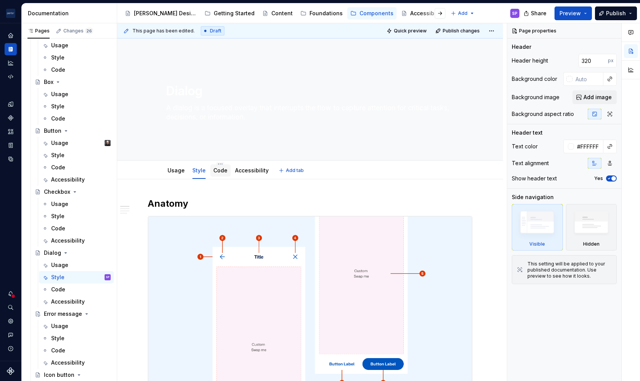
click at [222, 169] on link "Code" at bounding box center [220, 170] width 14 height 6
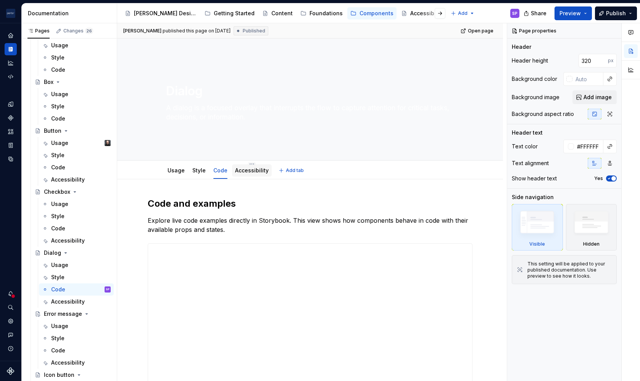
click at [240, 170] on link "Accessibility" at bounding box center [252, 170] width 34 height 6
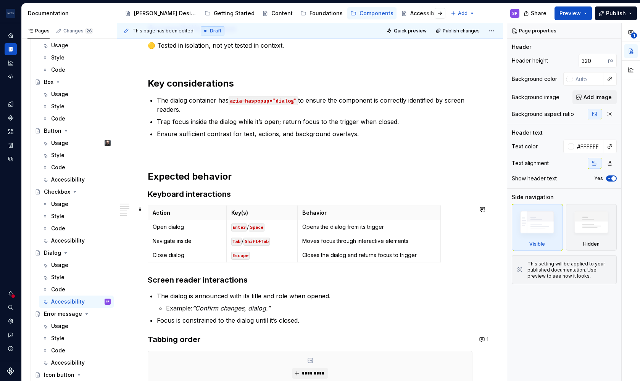
scroll to position [191, 0]
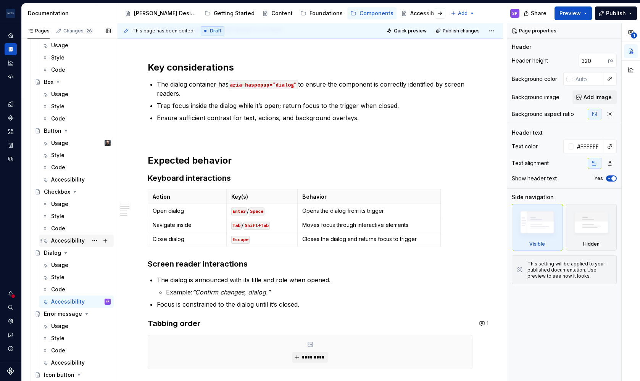
click at [60, 240] on div "Accessibility" at bounding box center [68, 241] width 34 height 8
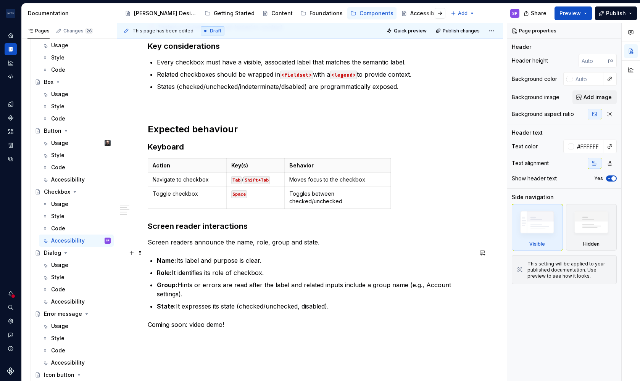
scroll to position [149, 0]
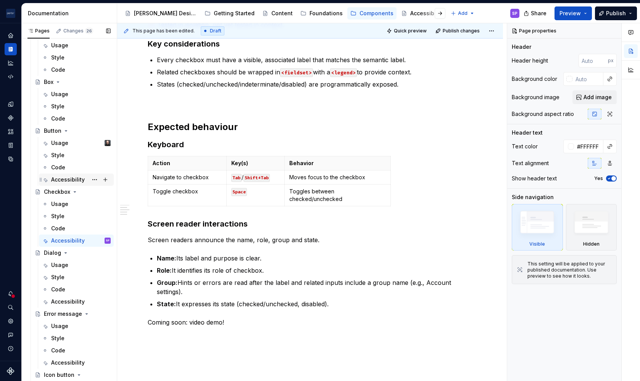
click at [70, 178] on div "Accessibility" at bounding box center [68, 180] width 34 height 8
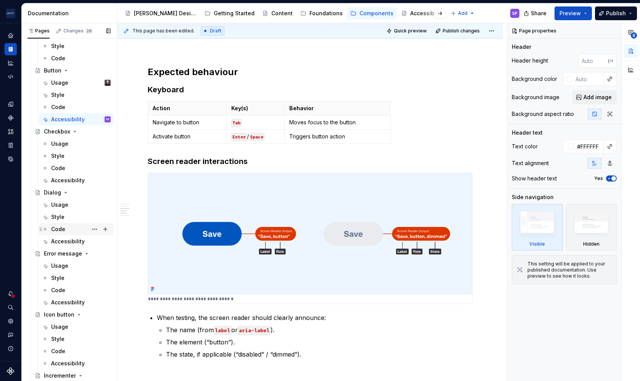
scroll to position [118, 0]
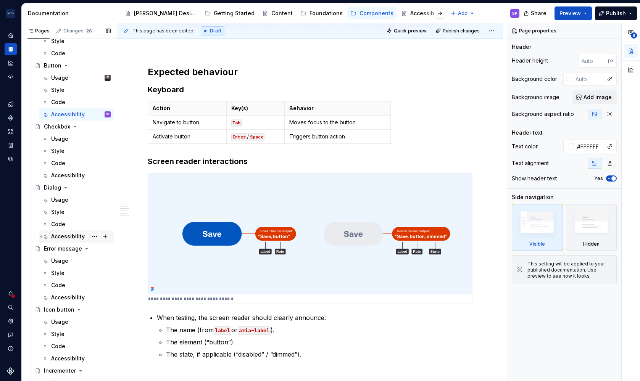
click at [69, 239] on div "Accessibility" at bounding box center [68, 237] width 34 height 8
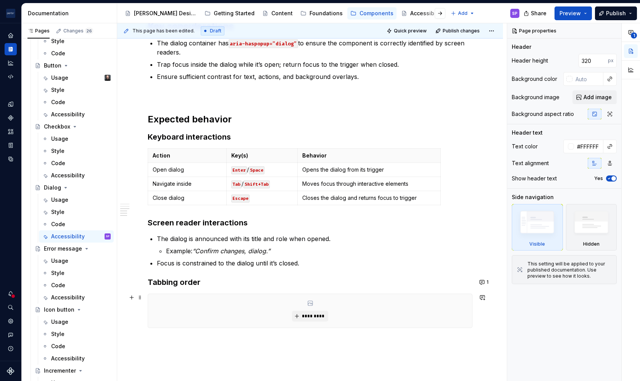
scroll to position [266, 0]
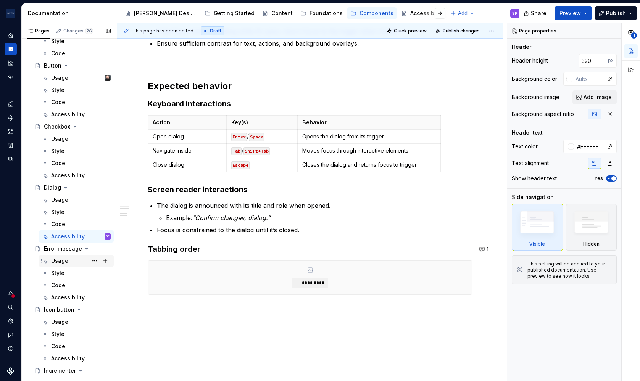
click at [60, 261] on div "Usage" at bounding box center [59, 261] width 17 height 8
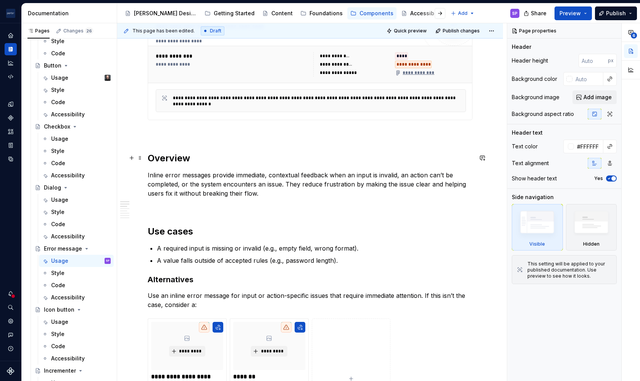
scroll to position [306, 0]
type textarea "*"
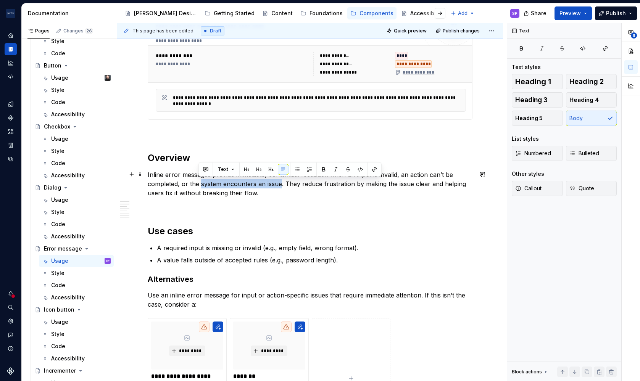
drag, startPoint x: 281, startPoint y: 182, endPoint x: 200, endPoint y: 182, distance: 81.7
click at [200, 182] on p "Inline error messages provide immediate, contextual feedback when an input is i…" at bounding box center [310, 183] width 325 height 27
click at [209, 167] on button "button" at bounding box center [207, 169] width 11 height 11
click at [177, 184] on p "Inline error messages provide immediate, contextual feedback when an input is i…" at bounding box center [310, 183] width 325 height 27
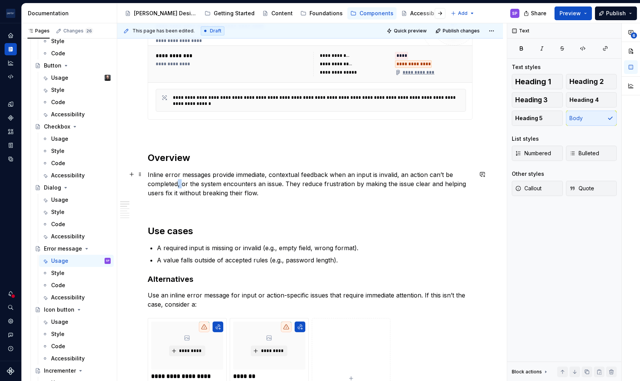
click at [177, 184] on p "Inline error messages provide immediate, contextual feedback when an input is i…" at bounding box center [310, 183] width 325 height 27
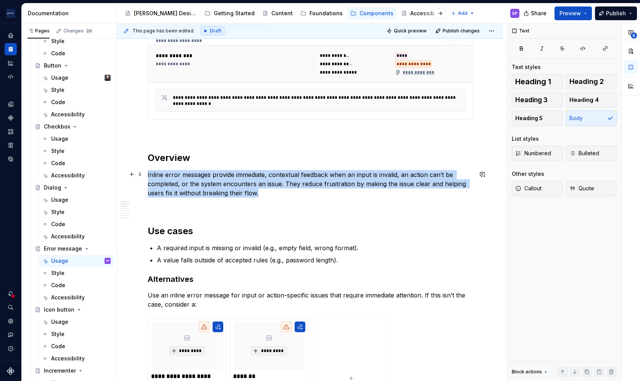
click at [177, 184] on p "Inline error messages provide immediate, contextual feedback when an input is i…" at bounding box center [310, 183] width 325 height 27
copy p "Inline error messages provide immediate, contextual feedback when an input is i…"
type textarea "*"
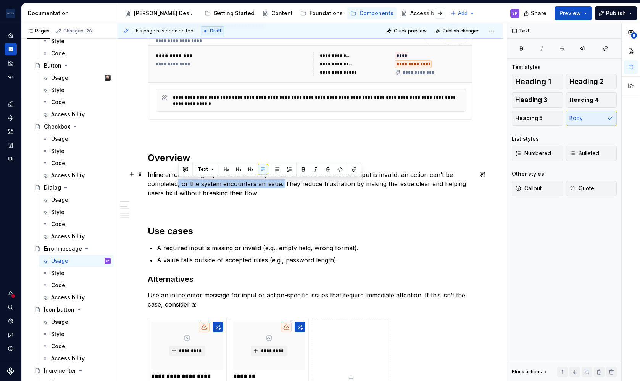
drag, startPoint x: 285, startPoint y: 186, endPoint x: 177, endPoint y: 187, distance: 108.0
click at [177, 187] on p "Inline error messages provide immediate, contextual feedback when an input is i…" at bounding box center [310, 183] width 325 height 27
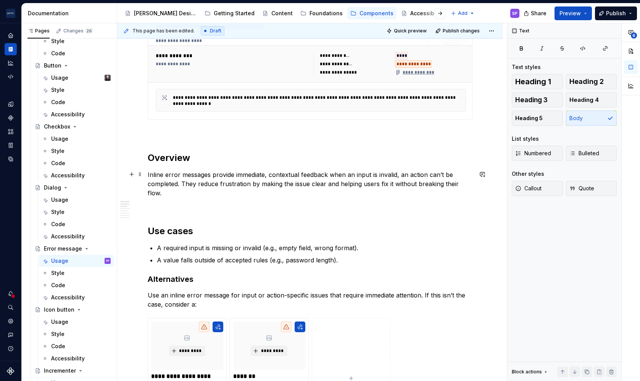
click at [402, 175] on p "Inline error messages provide immediate, contextual feedback when an input is i…" at bounding box center [310, 183] width 325 height 27
click at [406, 26] on button "Quick preview" at bounding box center [407, 31] width 46 height 11
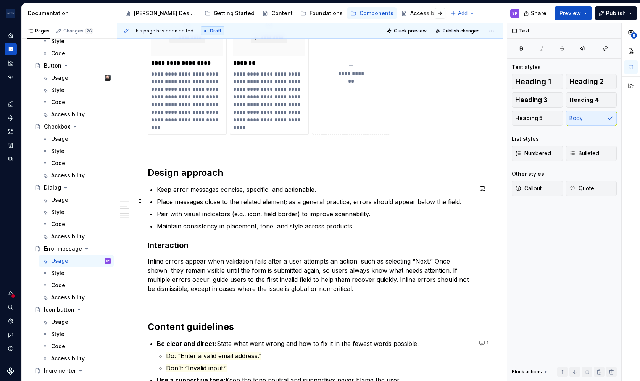
scroll to position [634, 0]
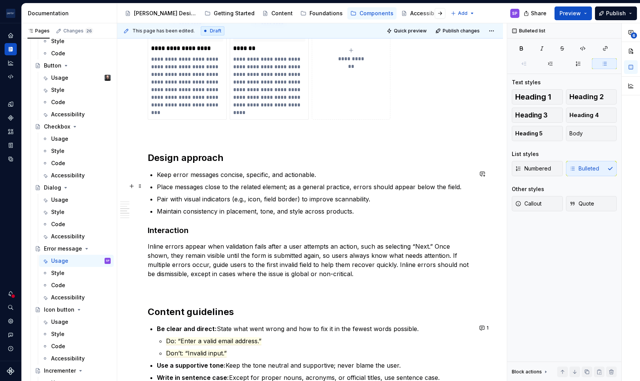
click at [227, 182] on p "Place messages close to the related element; as a general practice, errors shou…" at bounding box center [315, 186] width 316 height 9
click at [188, 177] on p "Keep error messages concise, specific, and actionable." at bounding box center [315, 174] width 316 height 9
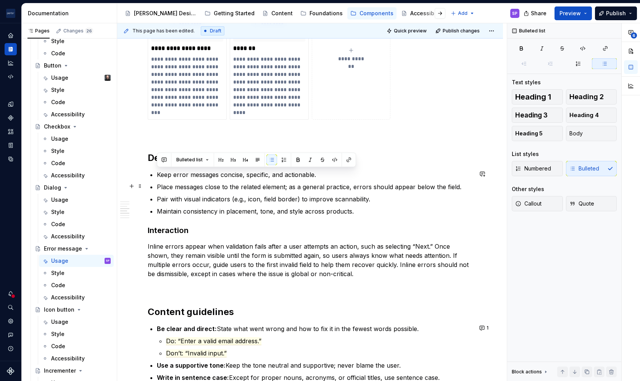
click at [211, 179] on ul "Keep error messages concise, specific, and actionable. Place messages close to …" at bounding box center [315, 193] width 316 height 46
click at [198, 170] on p "Keep error messages concise, specific, and actionable." at bounding box center [315, 174] width 316 height 9
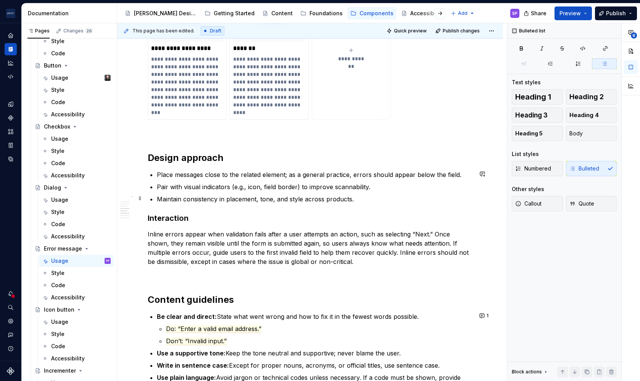
click at [250, 191] on ul "Place messages close to the related element; as a general practice, errors shou…" at bounding box center [315, 187] width 316 height 34
click at [250, 191] on div "Bulleted list" at bounding box center [256, 184] width 199 height 14
drag, startPoint x: 250, startPoint y: 191, endPoint x: 253, endPoint y: 199, distance: 8.3
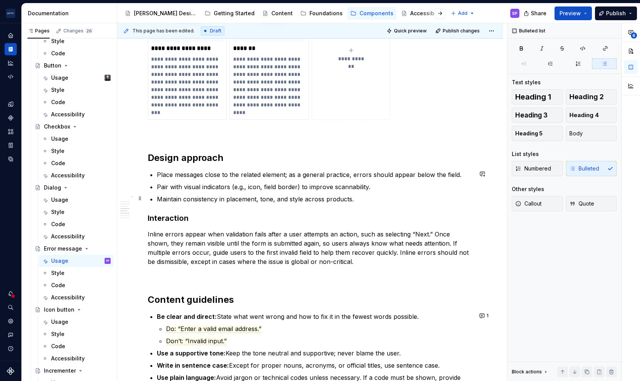
click at [253, 199] on p "Maintain consistency in placement, tone, and style across products." at bounding box center [315, 199] width 316 height 9
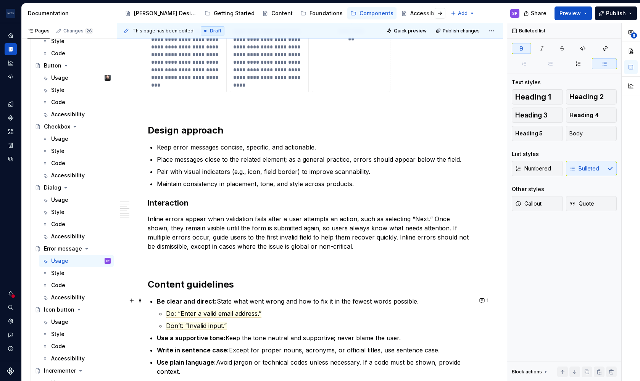
click at [169, 303] on strong "Be clear and direct:" at bounding box center [187, 302] width 60 height 8
click at [213, 304] on strong "Be concise and direct:" at bounding box center [191, 302] width 68 height 8
click at [236, 146] on p "Keep error messages concise, specific, and actionable." at bounding box center [315, 147] width 316 height 9
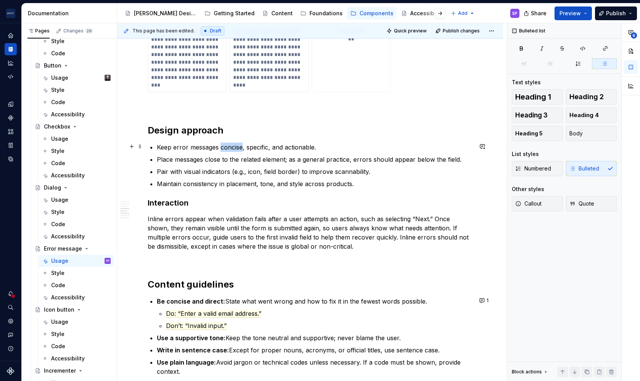
click at [236, 146] on p "Keep error messages concise, specific, and actionable." at bounding box center [315, 147] width 316 height 9
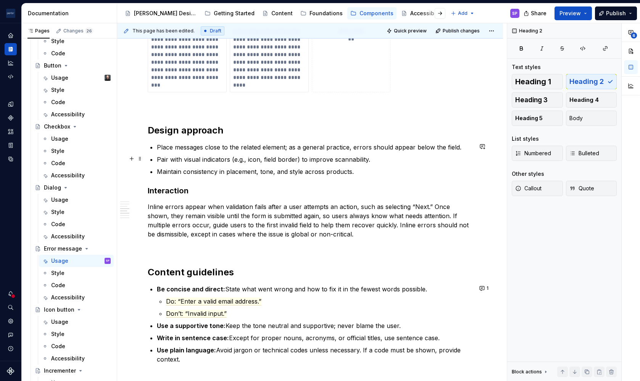
click at [273, 174] on p "Maintain consistency in placement, tone, and style across products." at bounding box center [315, 171] width 316 height 9
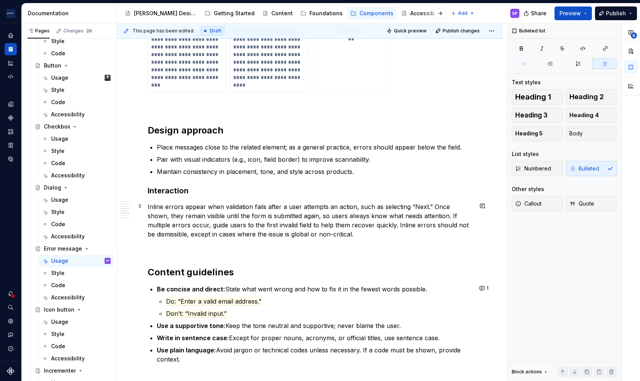
click at [259, 224] on p "Inline errors appear when validation fails after a user attempts an action, suc…" at bounding box center [310, 220] width 325 height 37
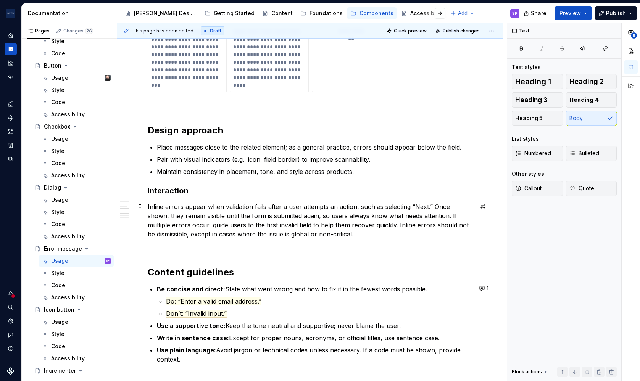
click at [259, 224] on p "Inline errors appear when validation fails after a user attempts an action, suc…" at bounding box center [310, 220] width 325 height 37
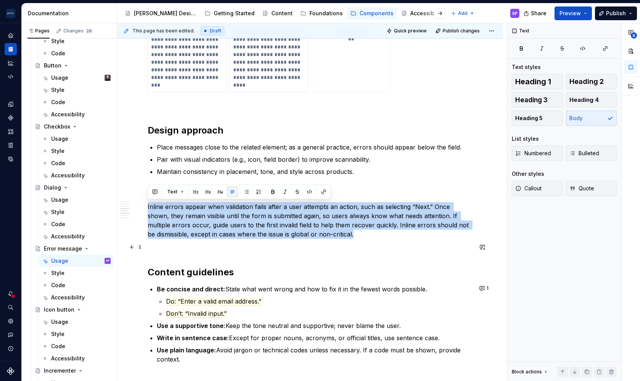
click at [275, 251] on p at bounding box center [310, 247] width 325 height 9
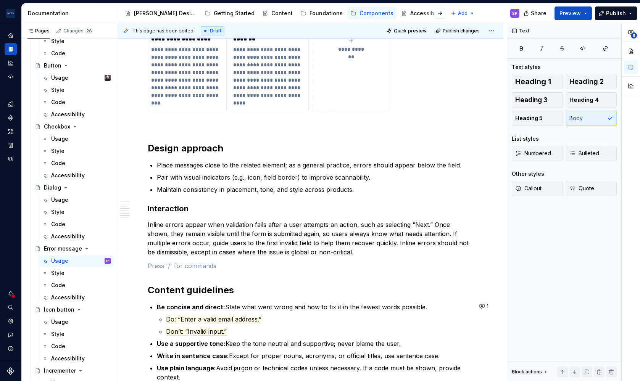
scroll to position [588, 0]
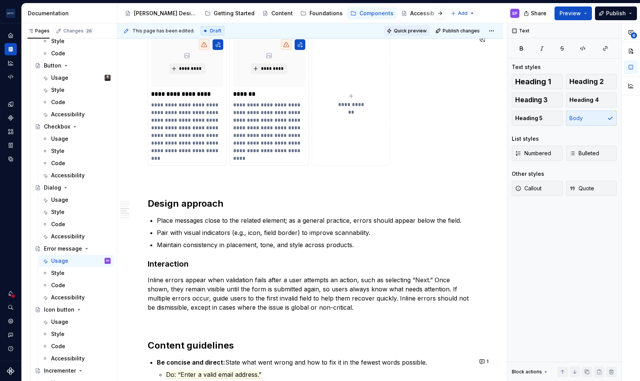
click at [403, 27] on button "Quick preview" at bounding box center [407, 31] width 46 height 11
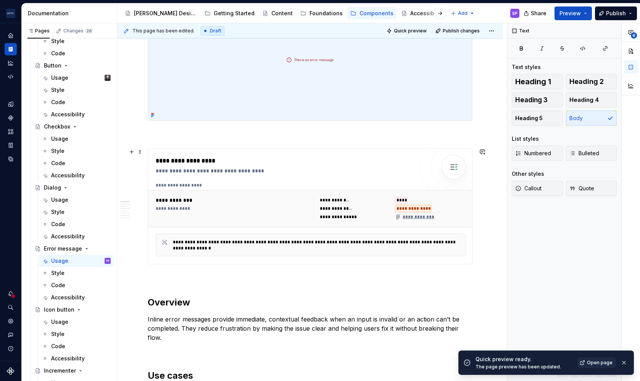
scroll to position [0, 0]
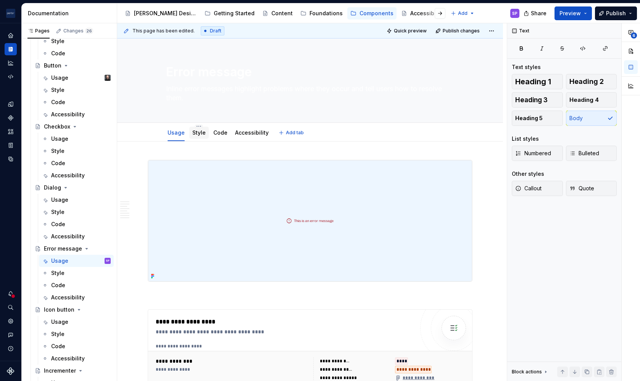
click at [200, 137] on div "Style" at bounding box center [198, 132] width 13 height 9
click at [198, 136] on div "Style" at bounding box center [198, 133] width 13 height 8
click at [193, 132] on link "Style" at bounding box center [198, 132] width 13 height 6
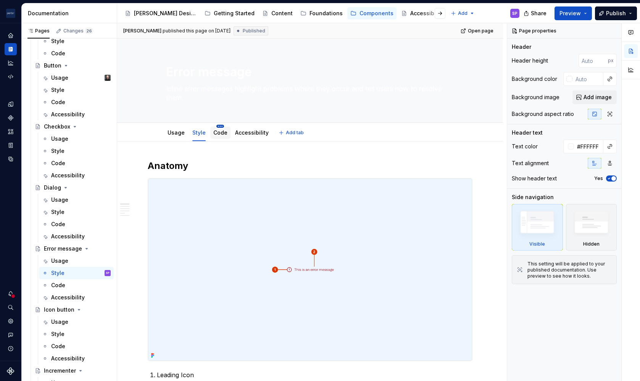
click at [216, 127] on html "Porter Airlines SP Design system data Documentation Accessibility guide for tre…" at bounding box center [320, 190] width 640 height 381
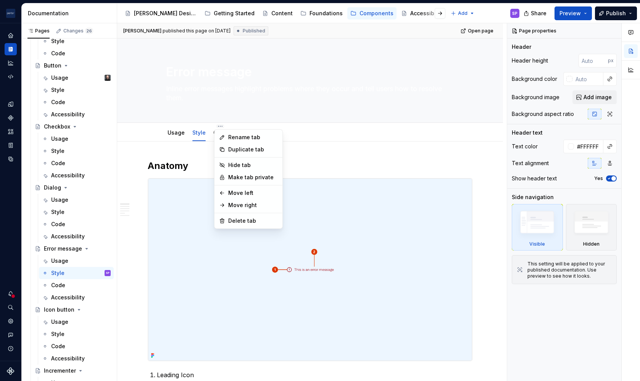
click at [205, 133] on html "Porter Airlines SP Design system data Documentation Accessibility guide for tre…" at bounding box center [320, 190] width 640 height 381
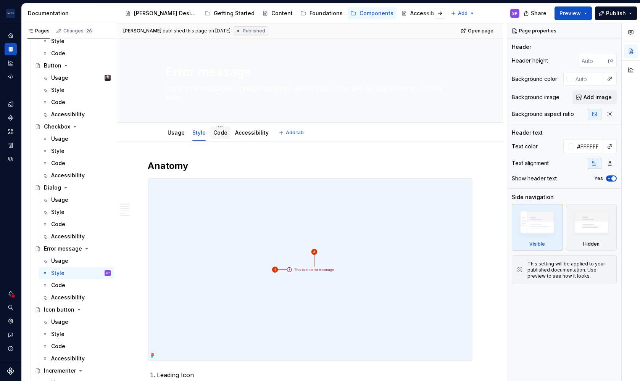
click at [214, 135] on link "Code" at bounding box center [220, 132] width 14 height 6
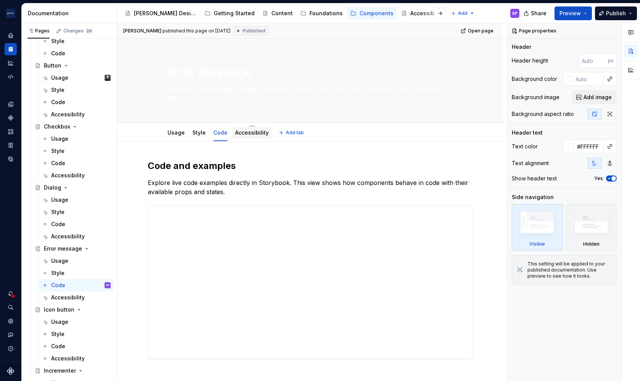
click at [244, 135] on link "Accessibility" at bounding box center [252, 132] width 34 height 6
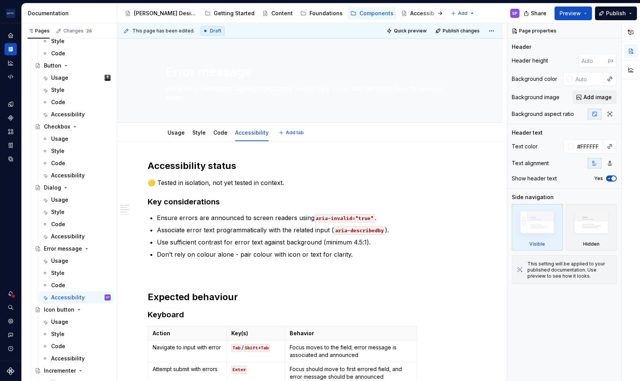
type textarea "*"
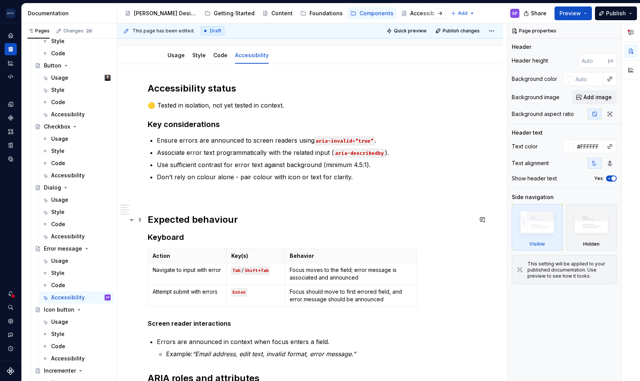
scroll to position [88, 0]
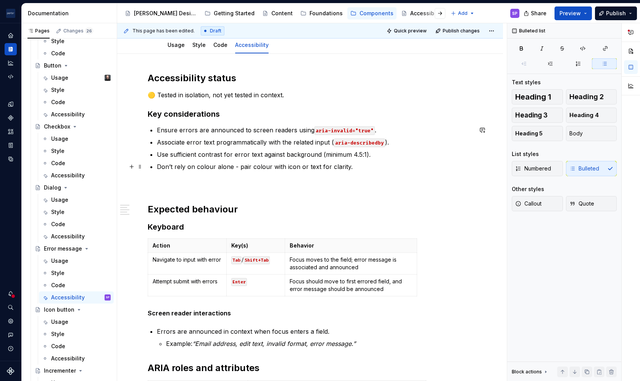
click at [234, 171] on p "Don’t rely on colour alone - pair colour with icon or text for clarity." at bounding box center [315, 166] width 316 height 9
click at [235, 171] on p "Don’t rely on colour alone - pair colour with icon or text for clarity." at bounding box center [315, 166] width 316 height 9
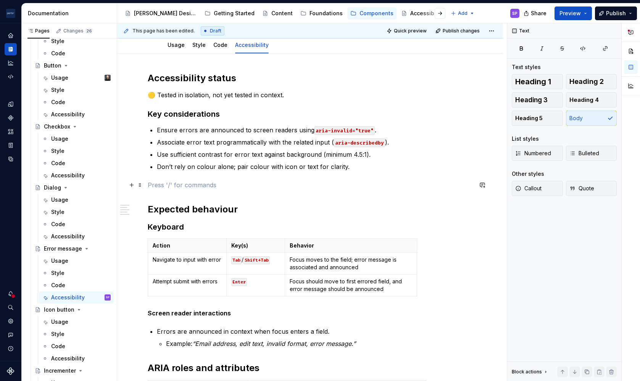
click at [247, 184] on p at bounding box center [310, 184] width 325 height 9
click at [258, 158] on p "Use sufficient contrast for error text against background (minimum 4.5:1)." at bounding box center [315, 154] width 316 height 9
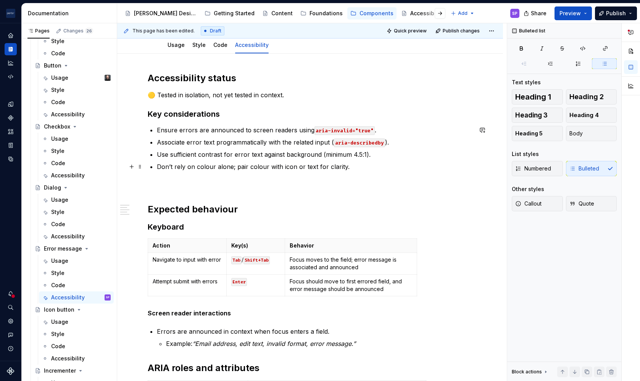
click at [278, 166] on p "Don’t rely on colour alone; pair colour with icon or text for clarity." at bounding box center [315, 166] width 316 height 9
click at [320, 166] on p "Don’t rely on colour alone; pair colour with an icon or text for clarity." at bounding box center [315, 166] width 316 height 9
click at [283, 158] on p "Use sufficient contrast for error text against background (minimum 4.5:1)." at bounding box center [315, 154] width 316 height 9
click at [361, 167] on p "Don’t rely on colour alone; pair colour with an icon or text for clarity." at bounding box center [315, 166] width 316 height 9
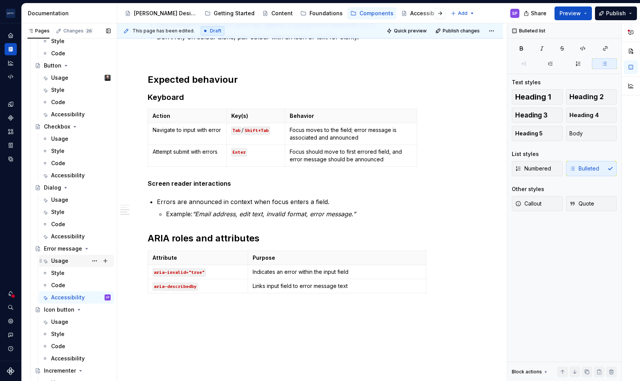
scroll to position [187, 0]
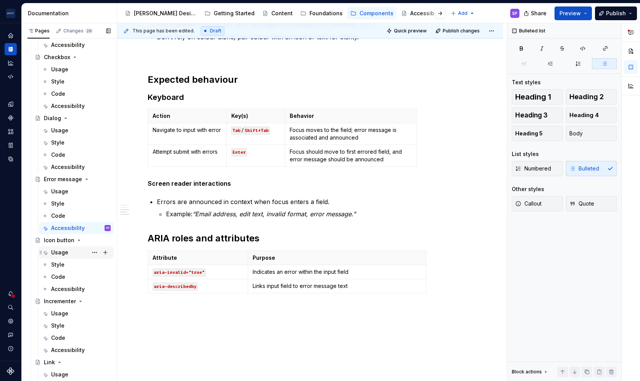
click at [59, 254] on div "Usage" at bounding box center [59, 253] width 17 height 8
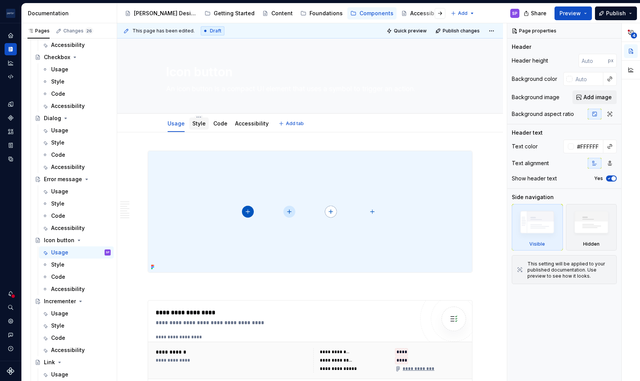
click at [201, 127] on div "Style" at bounding box center [198, 124] width 13 height 8
click at [200, 119] on div "Style" at bounding box center [198, 123] width 13 height 9
click at [195, 120] on div "Style" at bounding box center [198, 124] width 13 height 8
click at [197, 127] on div "Style" at bounding box center [198, 123] width 13 height 9
click at [200, 121] on link "Style" at bounding box center [198, 123] width 13 height 6
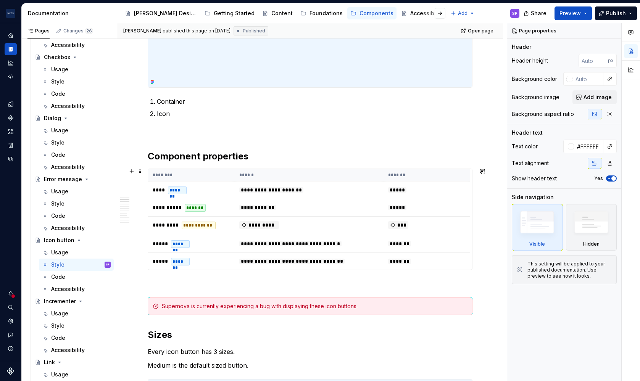
scroll to position [325, 0]
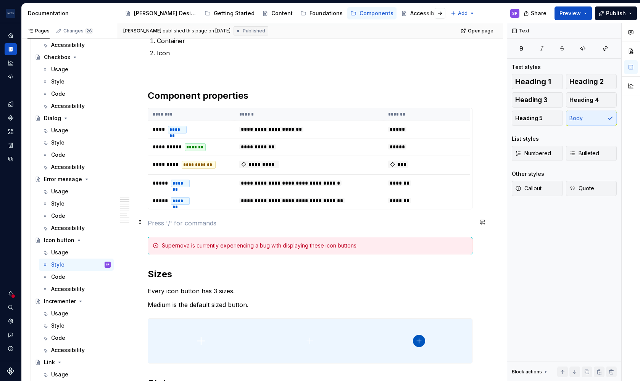
click at [201, 226] on p at bounding box center [310, 223] width 325 height 9
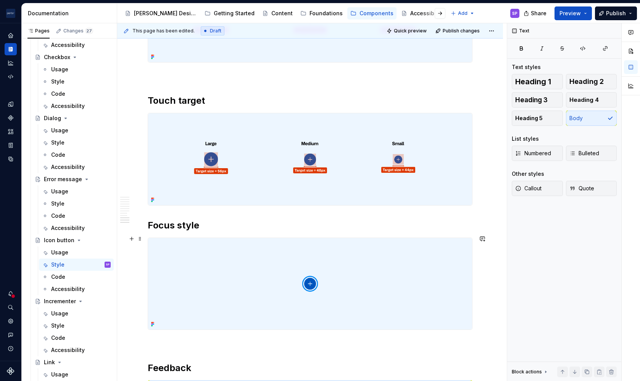
scroll to position [1317, 0]
click at [217, 113] on div at bounding box center [310, 159] width 325 height 93
type textarea "*"
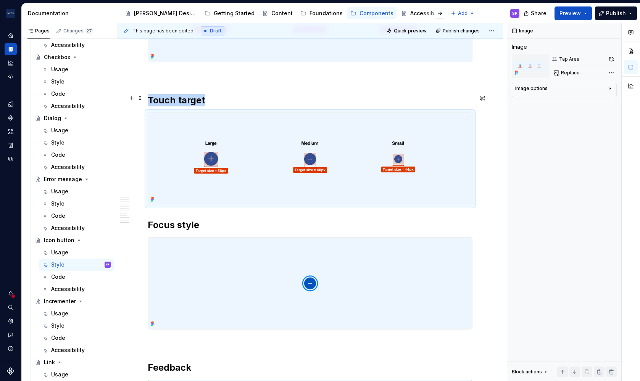
click at [211, 98] on h2 "Touch target" at bounding box center [310, 100] width 325 height 12
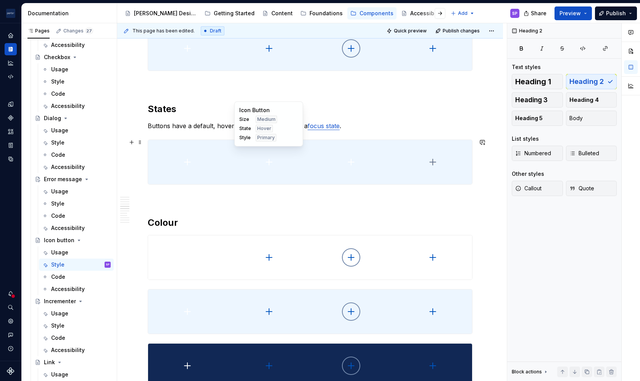
scroll to position [688, 0]
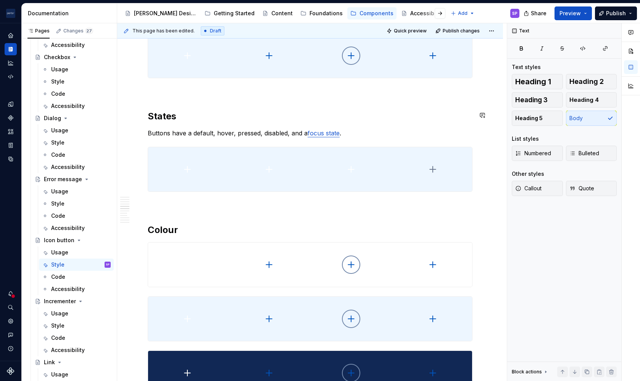
click at [374, 122] on div "**********" at bounding box center [310, 245] width 325 height 1564
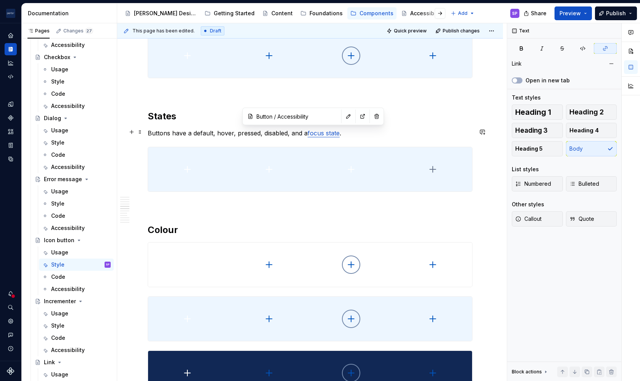
click at [311, 134] on link "focus state" at bounding box center [324, 133] width 32 height 8
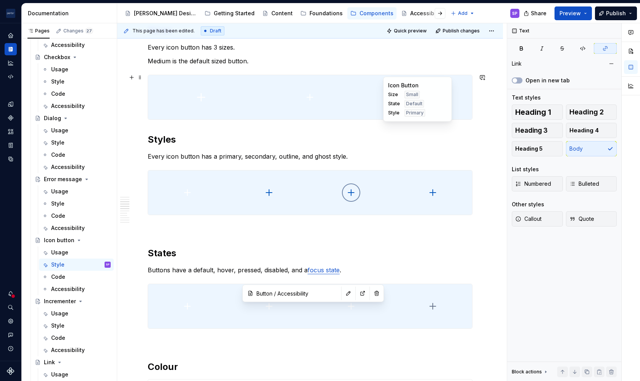
scroll to position [471, 0]
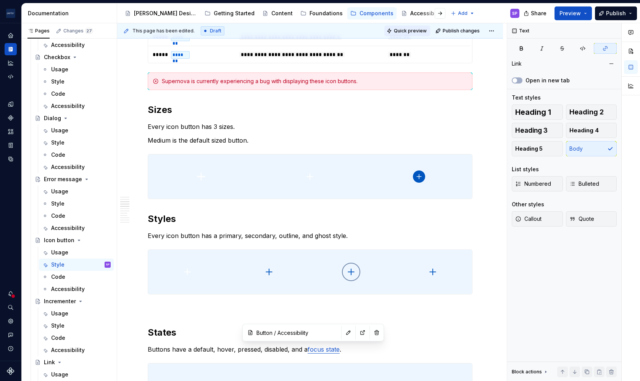
click at [394, 27] on button "Quick preview" at bounding box center [407, 31] width 46 height 11
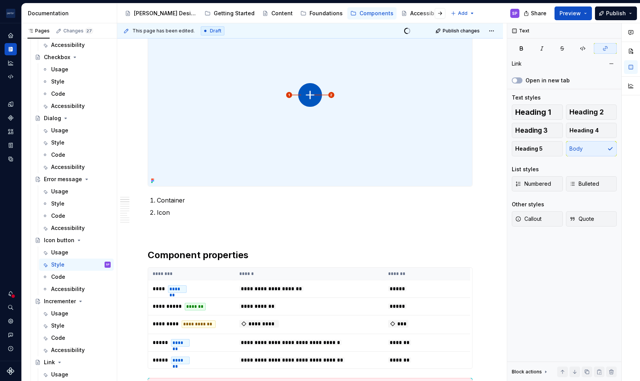
scroll to position [0, 0]
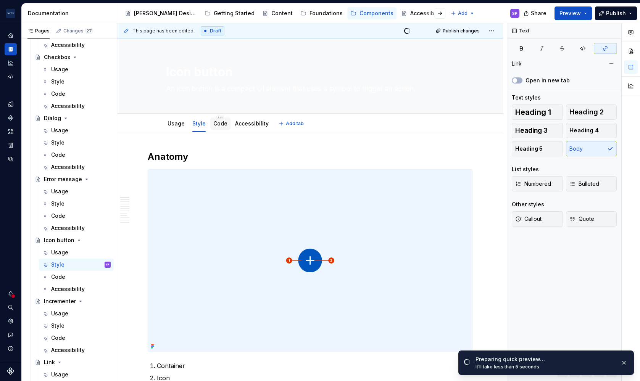
click at [219, 120] on div "Code" at bounding box center [220, 124] width 14 height 8
click at [219, 124] on link "Code" at bounding box center [220, 123] width 14 height 6
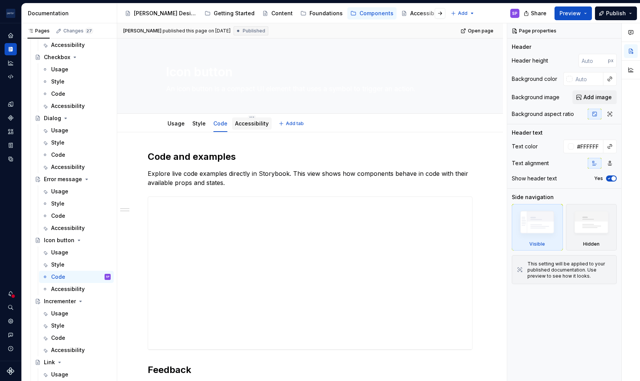
click at [253, 127] on div "Accessibility" at bounding box center [252, 124] width 34 height 8
click at [251, 124] on link "Accessibility" at bounding box center [252, 123] width 34 height 6
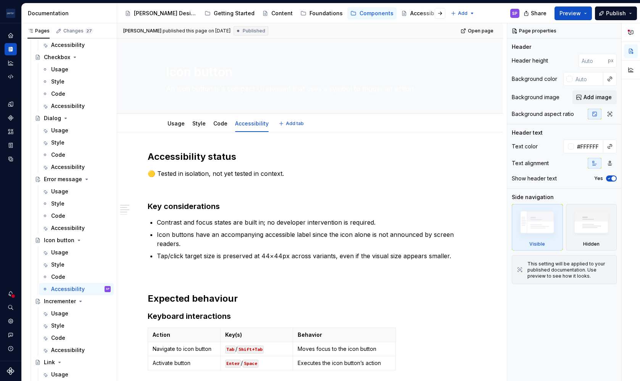
type textarea "*"
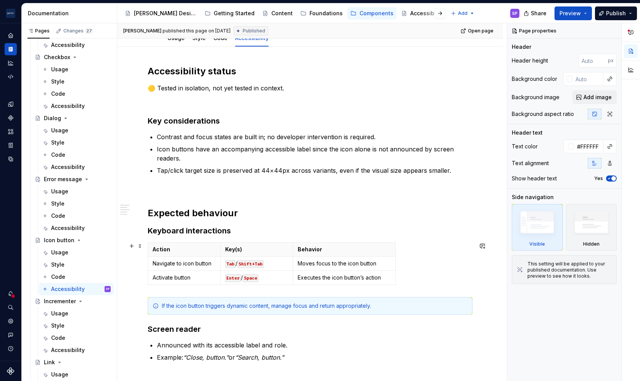
scroll to position [101, 0]
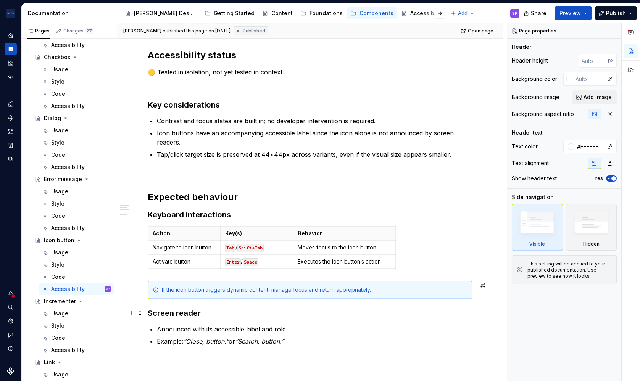
click at [237, 314] on h3 "Screen reader" at bounding box center [310, 313] width 325 height 11
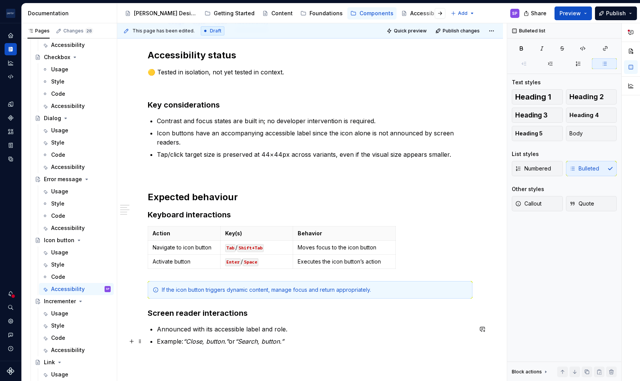
click at [153, 337] on div "Accessibility status 🟡 Tested in isolation, not yet tested in context. Key cons…" at bounding box center [310, 197] width 325 height 297
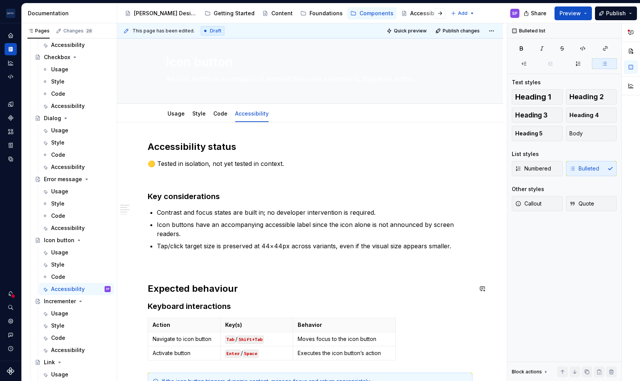
scroll to position [0, 0]
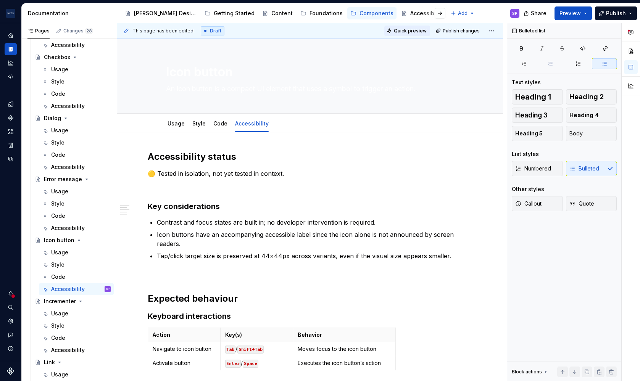
click at [401, 28] on span "Quick preview" at bounding box center [410, 31] width 33 height 6
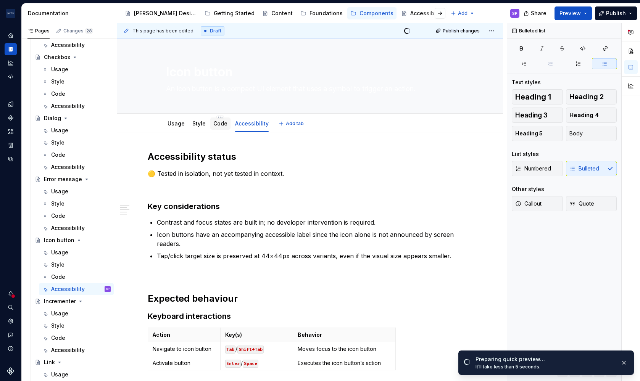
click at [219, 122] on link "Code" at bounding box center [220, 123] width 14 height 6
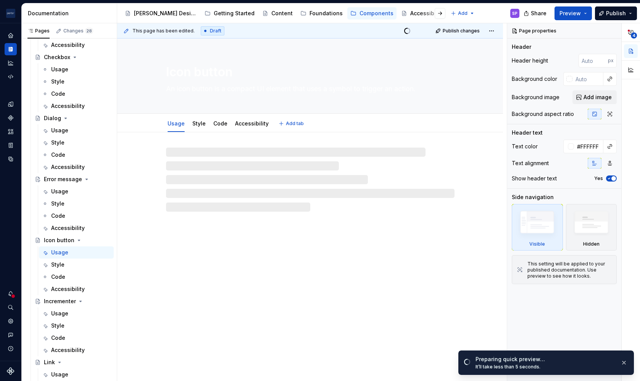
click at [175, 124] on link "Usage" at bounding box center [175, 123] width 17 height 6
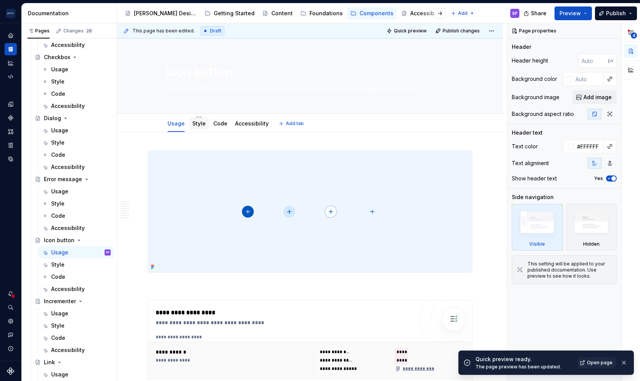
click at [200, 119] on div "Style" at bounding box center [198, 123] width 13 height 9
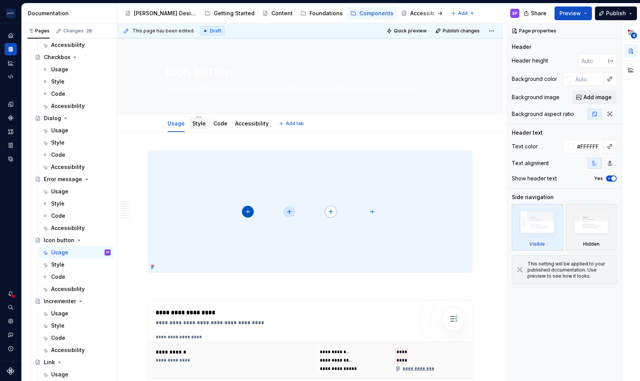
click at [195, 122] on link "Style" at bounding box center [198, 123] width 13 height 6
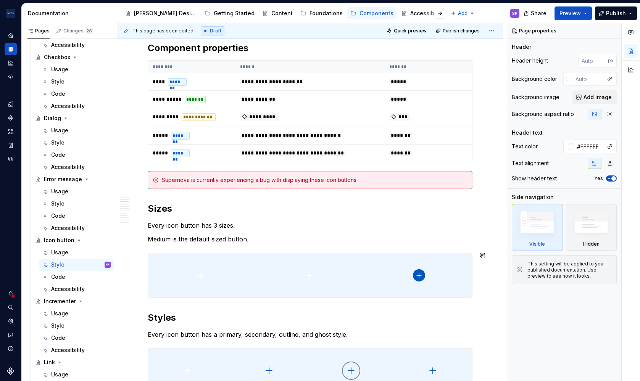
scroll to position [455, 0]
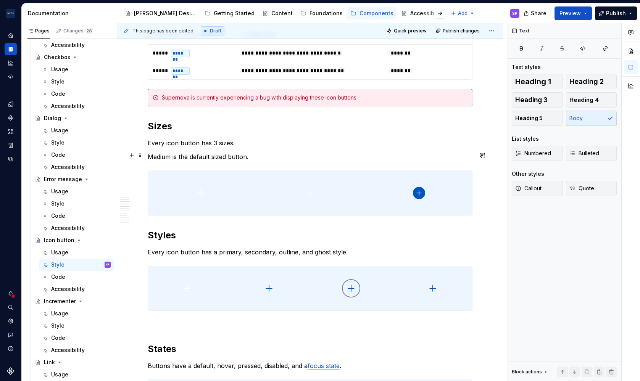
click at [148, 152] on p "Medium is the default sized button." at bounding box center [310, 156] width 325 height 9
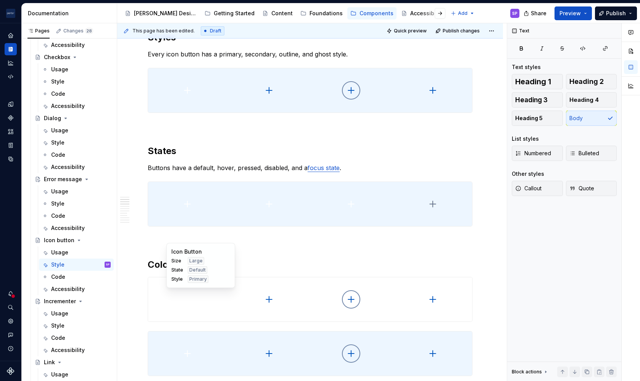
scroll to position [198, 0]
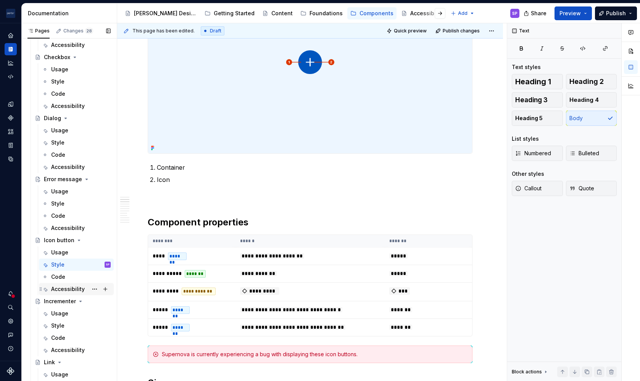
click at [58, 285] on div "Accessibility" at bounding box center [68, 289] width 34 height 8
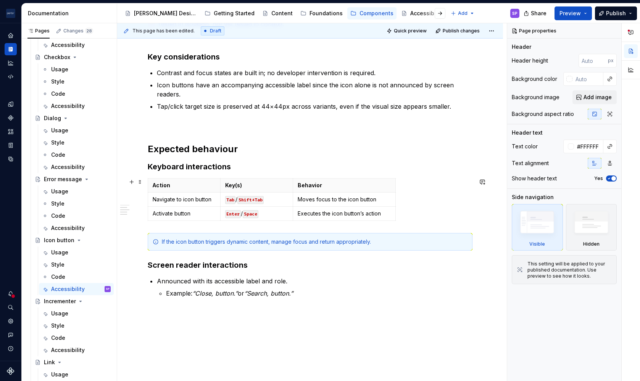
scroll to position [151, 0]
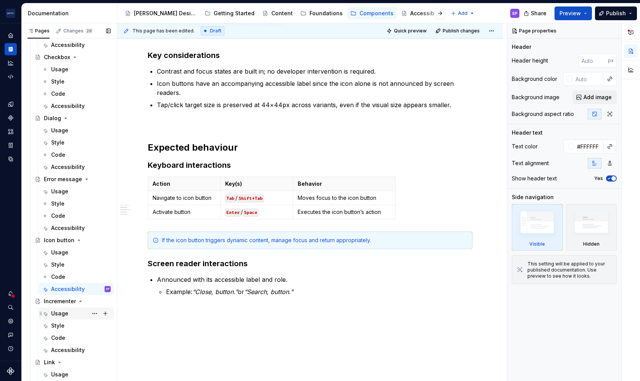
click at [69, 310] on div "Usage" at bounding box center [81, 313] width 60 height 11
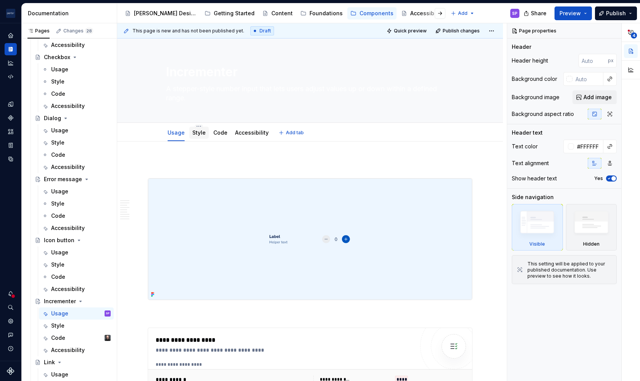
click at [197, 131] on link "Style" at bounding box center [198, 132] width 13 height 6
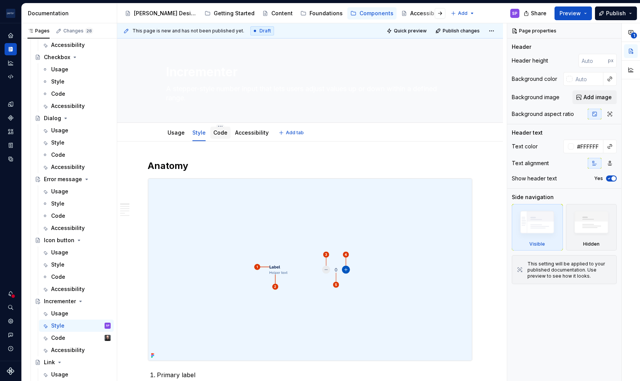
click at [221, 134] on link "Code" at bounding box center [220, 132] width 14 height 6
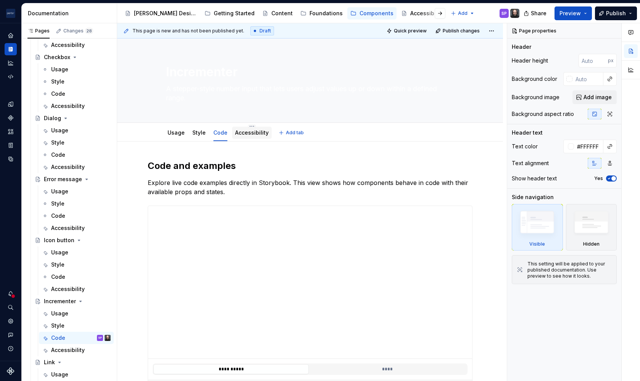
click at [241, 134] on link "Accessibility" at bounding box center [252, 132] width 34 height 6
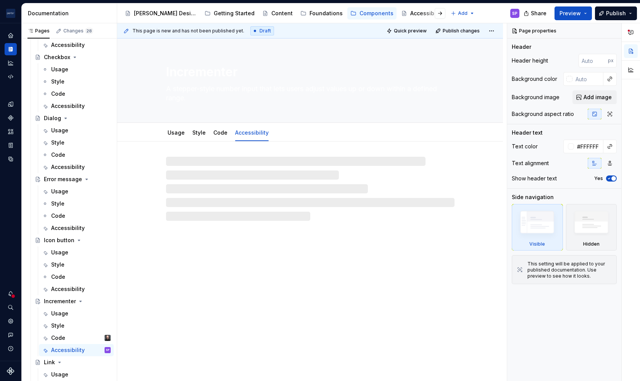
type textarea "*"
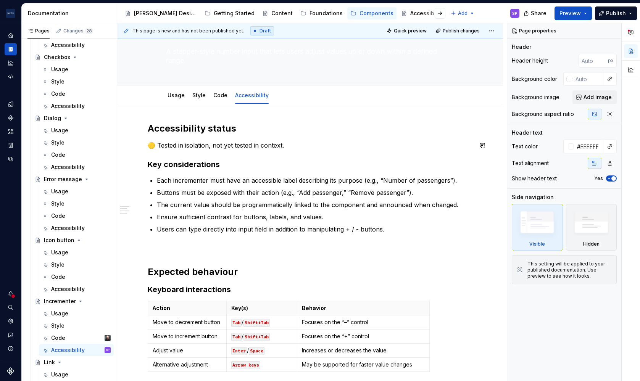
scroll to position [43, 0]
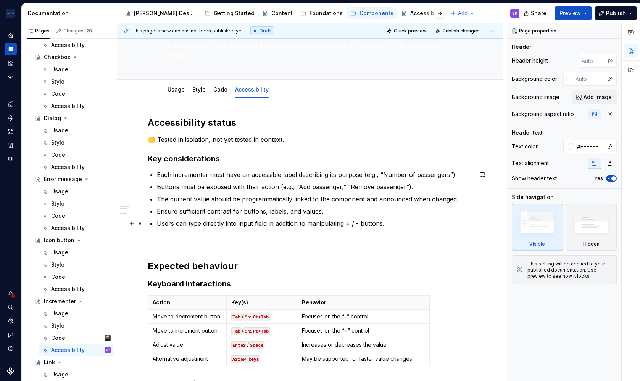
click at [232, 225] on p "Users can type directly into input field in addition to manipulating + / - butt…" at bounding box center [315, 223] width 316 height 9
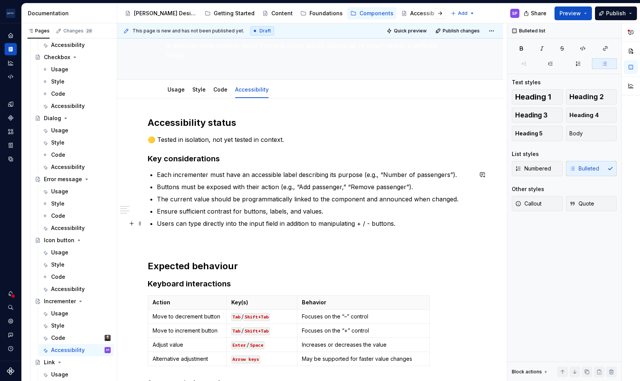
click at [268, 222] on p "Users can type directly into the input field in addition to manipulating + / - …" at bounding box center [315, 223] width 316 height 9
click at [351, 225] on p "Users can type directly into the input field in addition to manipulating + / - …" at bounding box center [315, 223] width 316 height 9
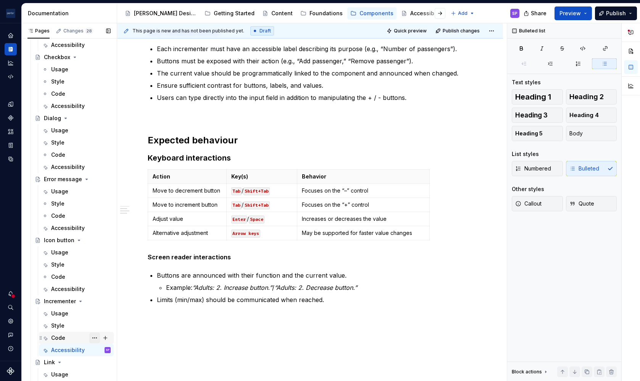
scroll to position [256, 0]
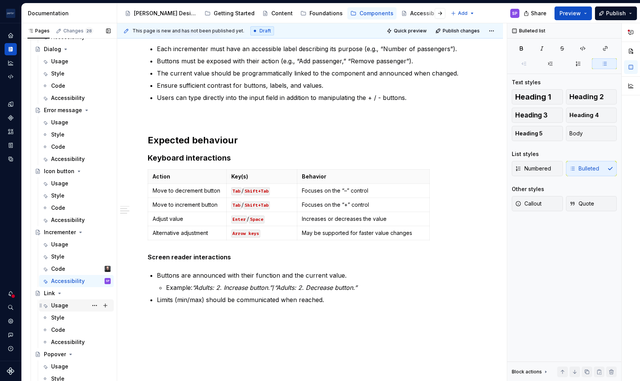
click at [59, 303] on div "Usage" at bounding box center [59, 306] width 17 height 8
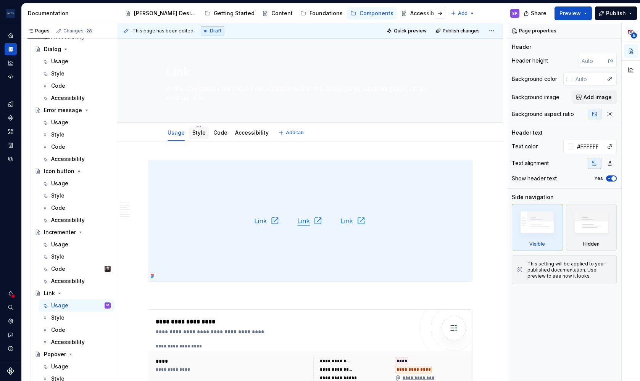
click at [202, 133] on link "Style" at bounding box center [198, 132] width 13 height 6
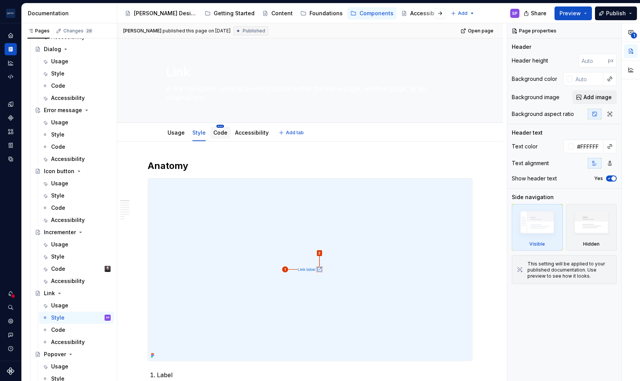
click at [217, 127] on html "Porter Airlines SP Design system data Documentation Accessibility guide for tre…" at bounding box center [320, 190] width 640 height 381
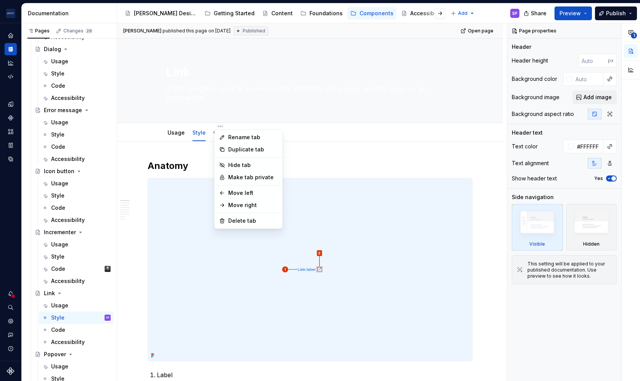
click at [209, 132] on html "Porter Airlines SP Design system data Documentation Accessibility guide for tre…" at bounding box center [320, 190] width 640 height 381
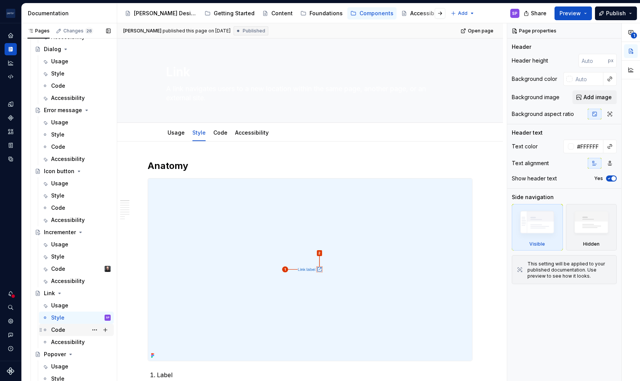
click at [57, 325] on div "Code" at bounding box center [81, 330] width 60 height 11
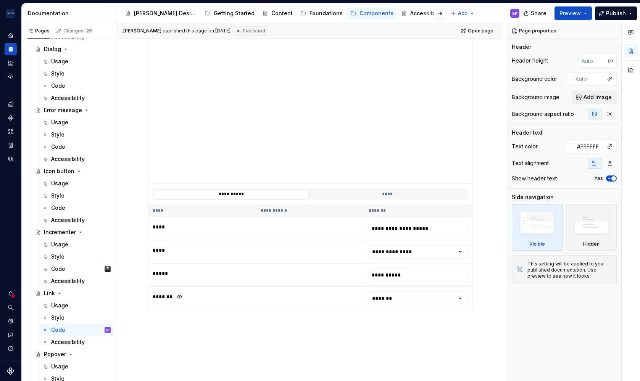
scroll to position [227, 0]
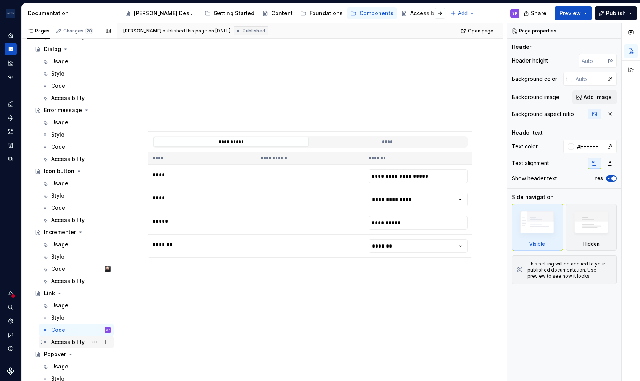
click at [72, 340] on div "Accessibility" at bounding box center [68, 342] width 34 height 8
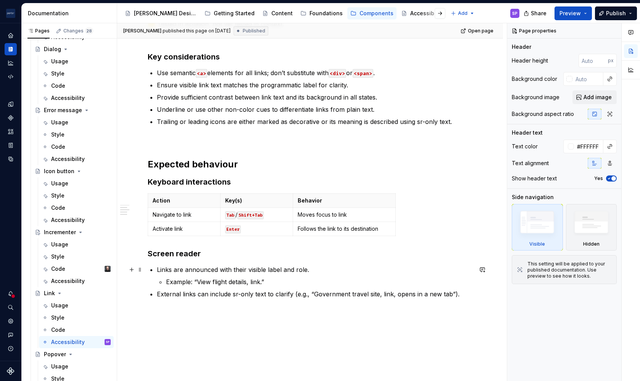
scroll to position [160, 0]
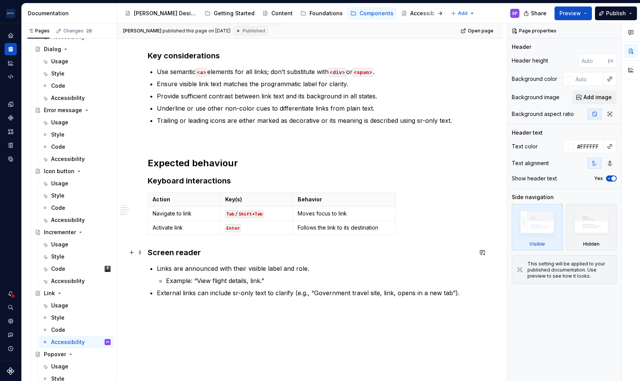
click at [235, 258] on h3 "Screen reader" at bounding box center [310, 252] width 325 height 11
type textarea "*"
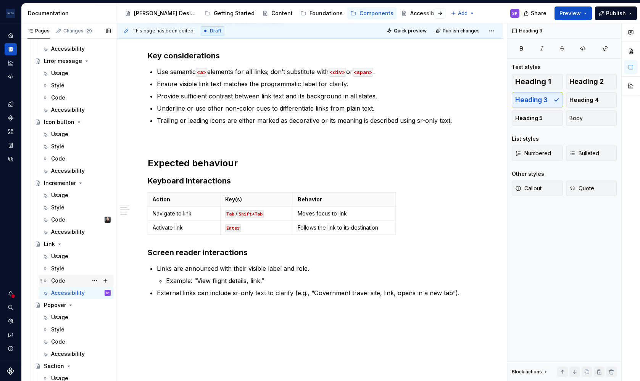
scroll to position [306, 0]
click at [405, 29] on span "Quick preview" at bounding box center [410, 31] width 33 height 6
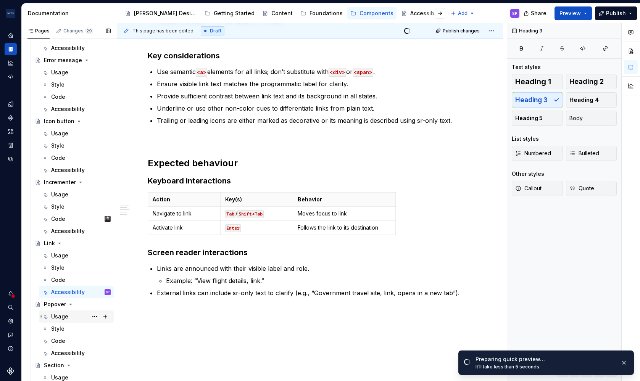
scroll to position [393, 0]
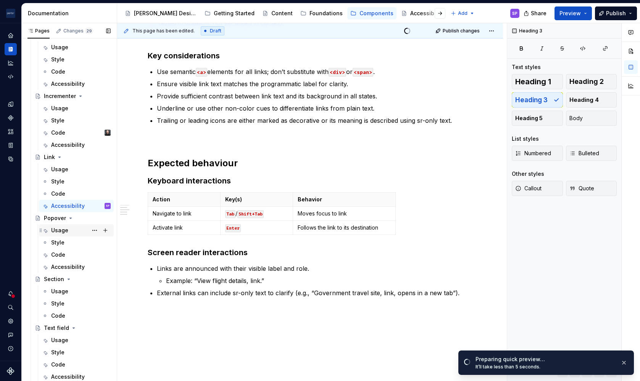
click at [60, 231] on div "Usage" at bounding box center [59, 231] width 17 height 8
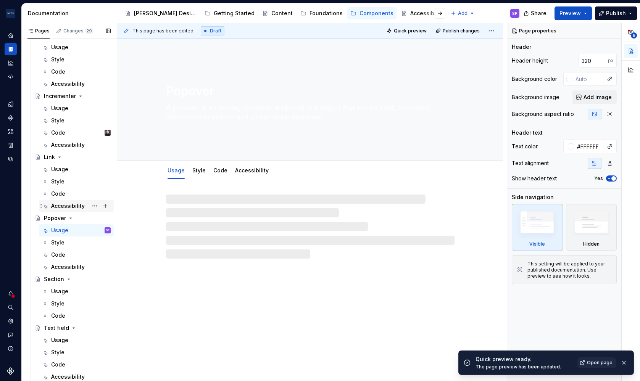
click at [67, 201] on div "Accessibility" at bounding box center [81, 206] width 60 height 11
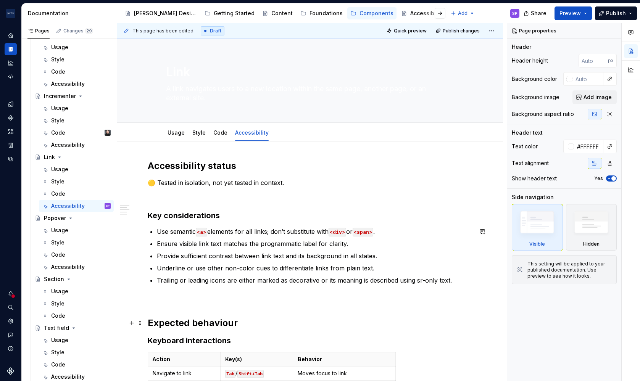
scroll to position [218, 0]
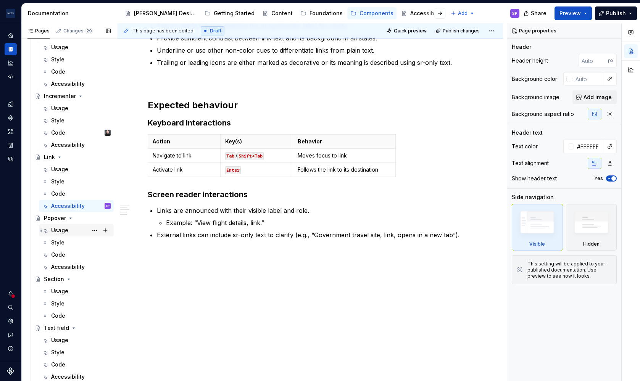
click at [47, 234] on div "Usage" at bounding box center [76, 230] width 69 height 11
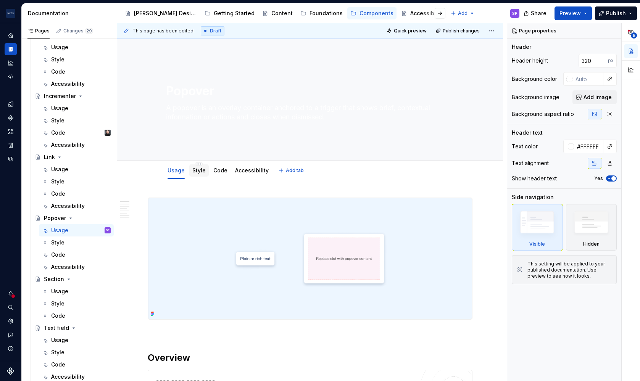
click at [202, 172] on link "Style" at bounding box center [198, 170] width 13 height 6
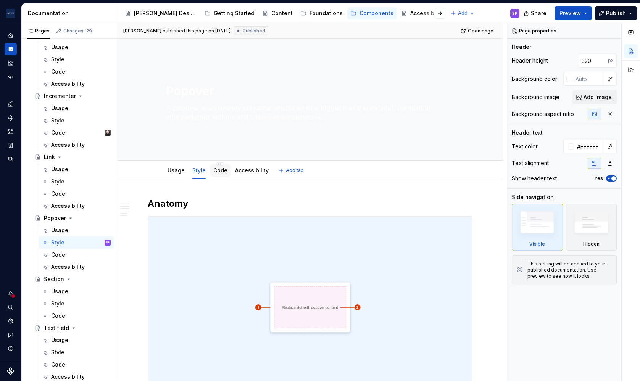
click at [220, 169] on link "Code" at bounding box center [220, 170] width 14 height 6
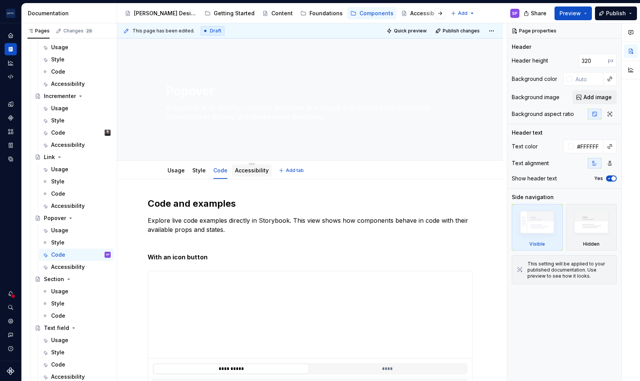
click at [246, 167] on link "Accessibility" at bounding box center [252, 170] width 34 height 6
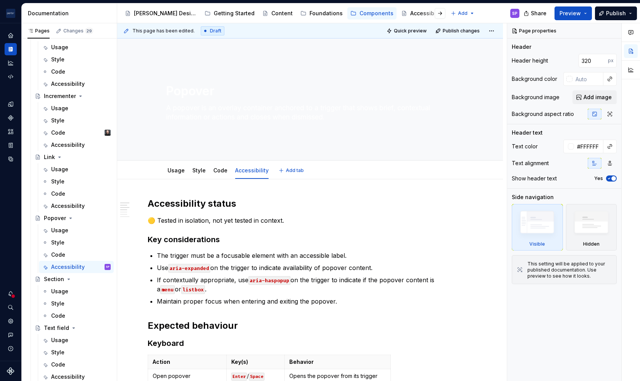
type textarea "*"
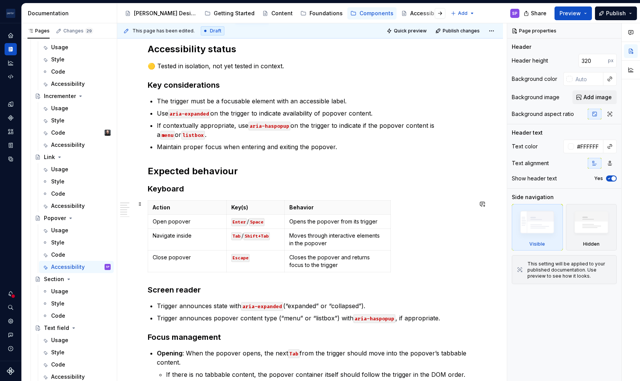
scroll to position [159, 0]
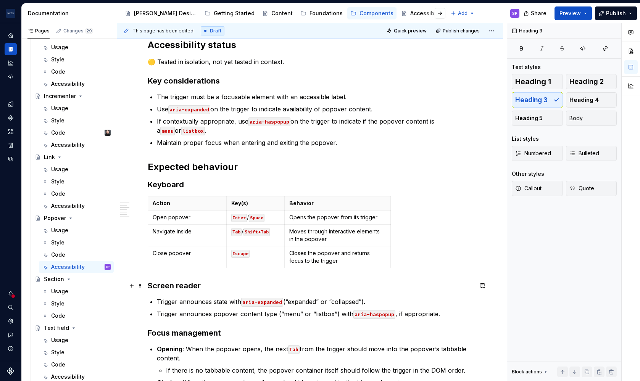
click at [238, 288] on h3 "Screen reader" at bounding box center [310, 285] width 325 height 11
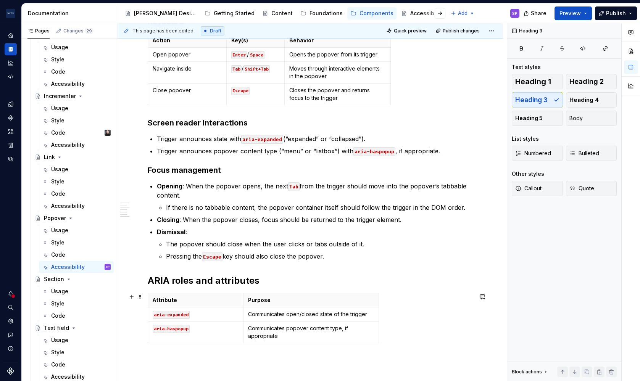
scroll to position [323, 0]
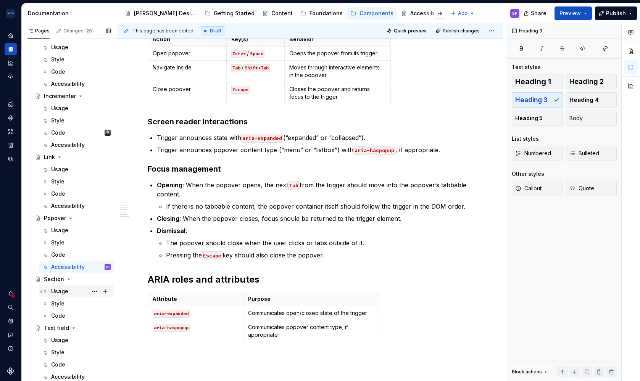
click at [59, 290] on div "Usage" at bounding box center [59, 292] width 17 height 8
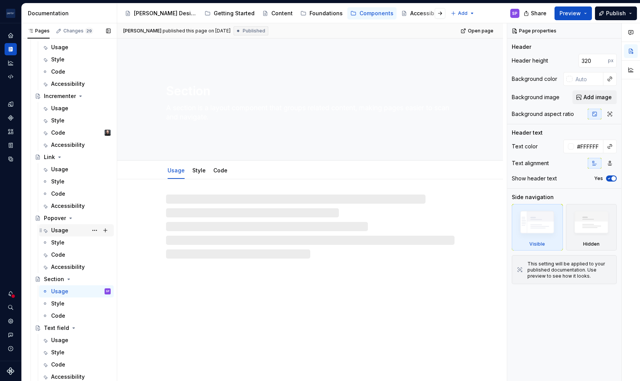
click at [57, 232] on div "Usage" at bounding box center [59, 231] width 17 height 8
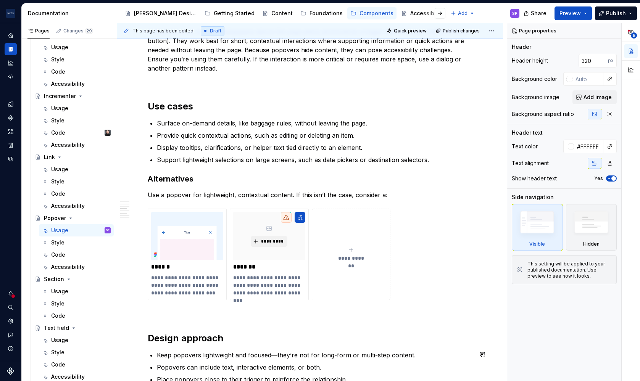
scroll to position [675, 0]
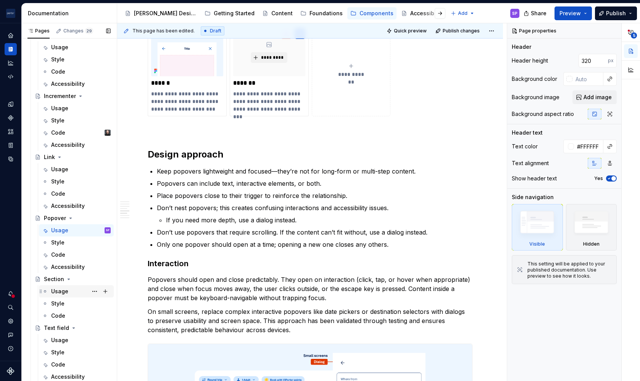
click at [62, 289] on div "Usage" at bounding box center [59, 292] width 17 height 8
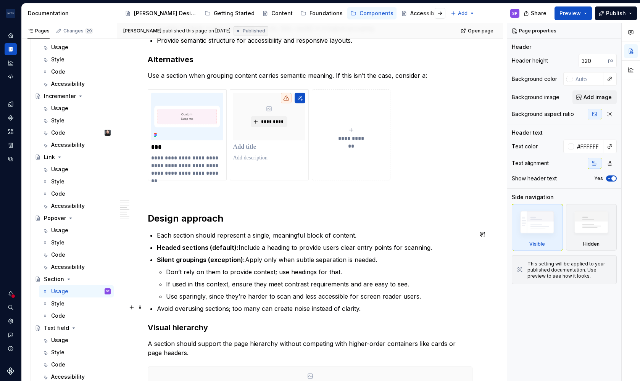
scroll to position [676, 0]
click at [396, 280] on commenthighlight "If used in this context, ensure they meet contrast requirements and are easy to…" at bounding box center [287, 284] width 243 height 8
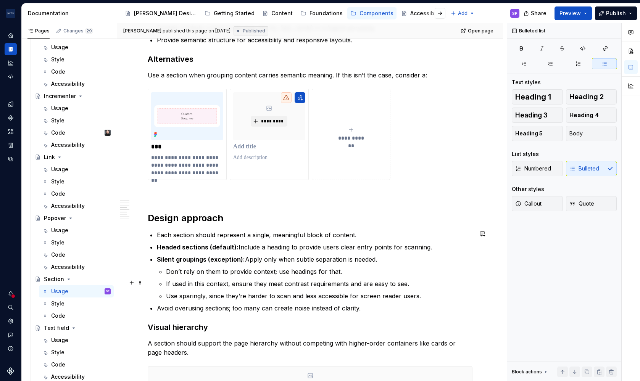
type textarea "*"
click at [357, 288] on ul "Don’t rely on them to provide context; use headings for that. If used in this c…" at bounding box center [319, 284] width 306 height 34
click at [382, 282] on commenthighlight "If used in this context, ensure they meet contrast requirements and are easy to…" at bounding box center [287, 284] width 243 height 8
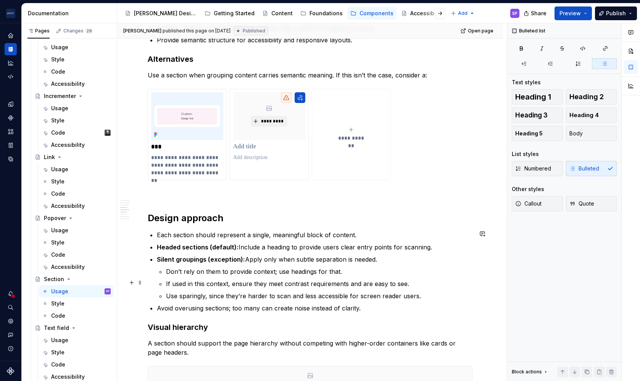
click at [336, 287] on p "If used in this context, ensure they meet contrast requirements and are easy to…" at bounding box center [319, 283] width 306 height 9
click at [174, 268] on button "button" at bounding box center [173, 268] width 11 height 11
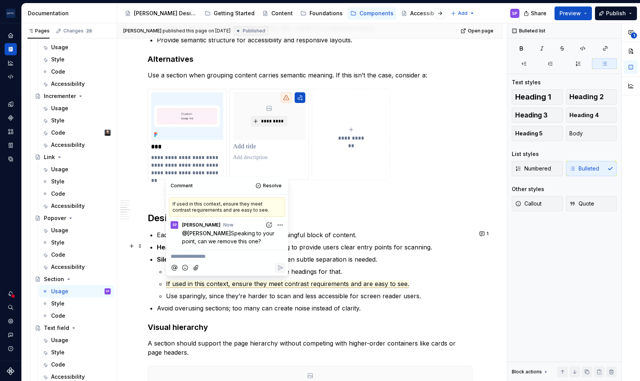
click at [352, 247] on p "Headed sections (default): Include a heading to provide users clear entry point…" at bounding box center [315, 247] width 316 height 9
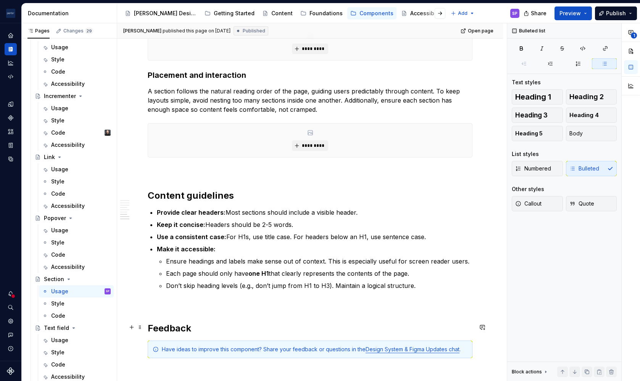
scroll to position [1070, 0]
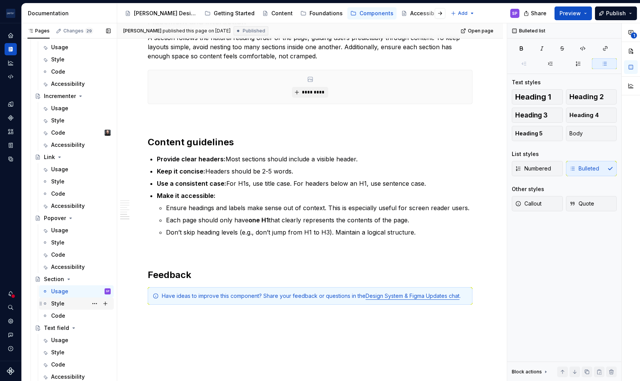
click at [67, 304] on div "Style" at bounding box center [81, 303] width 60 height 11
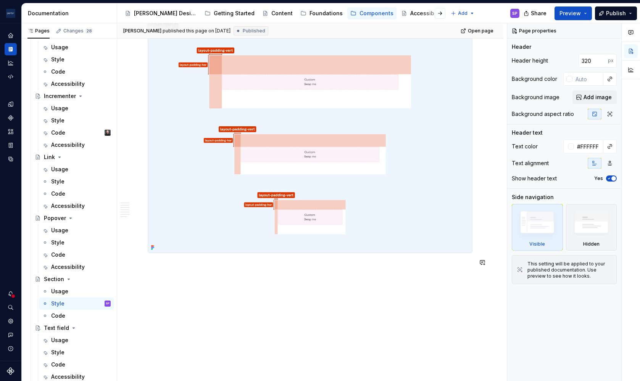
scroll to position [1265, 0]
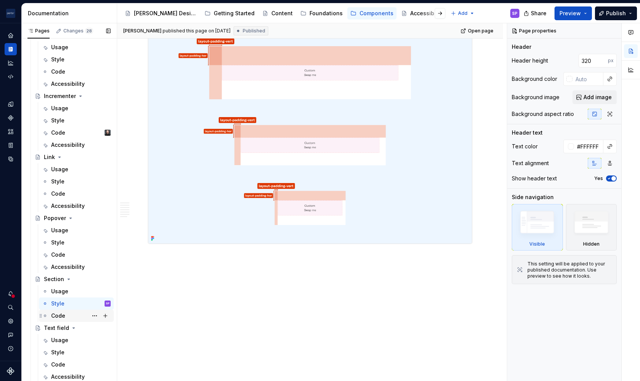
click at [69, 313] on div "Code" at bounding box center [81, 316] width 60 height 11
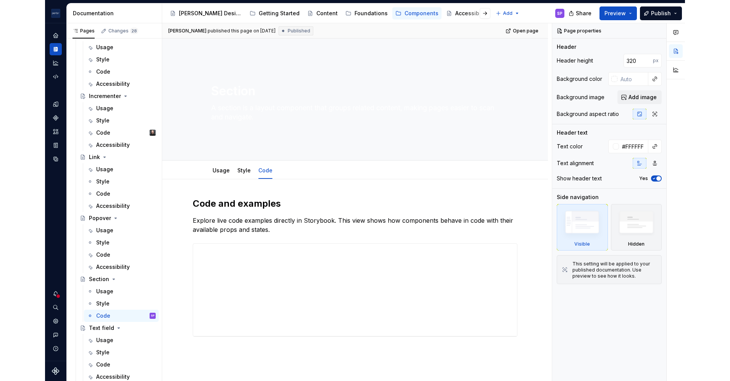
scroll to position [79, 0]
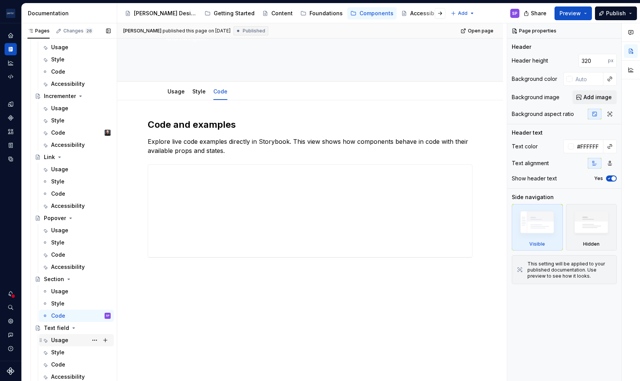
click at [55, 340] on div "Usage" at bounding box center [59, 341] width 17 height 8
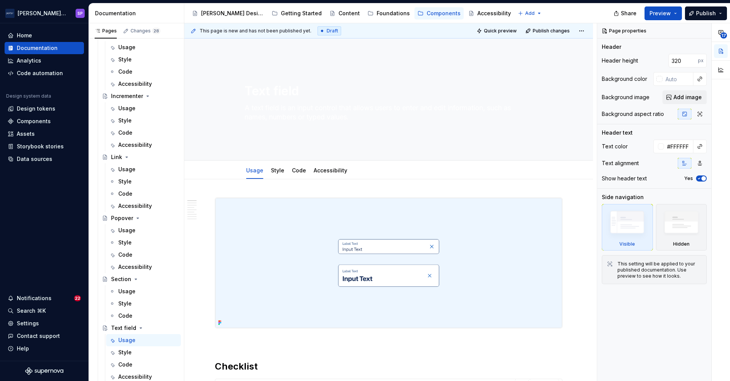
type textarea "*"
